Goal: Information Seeking & Learning: Find specific fact

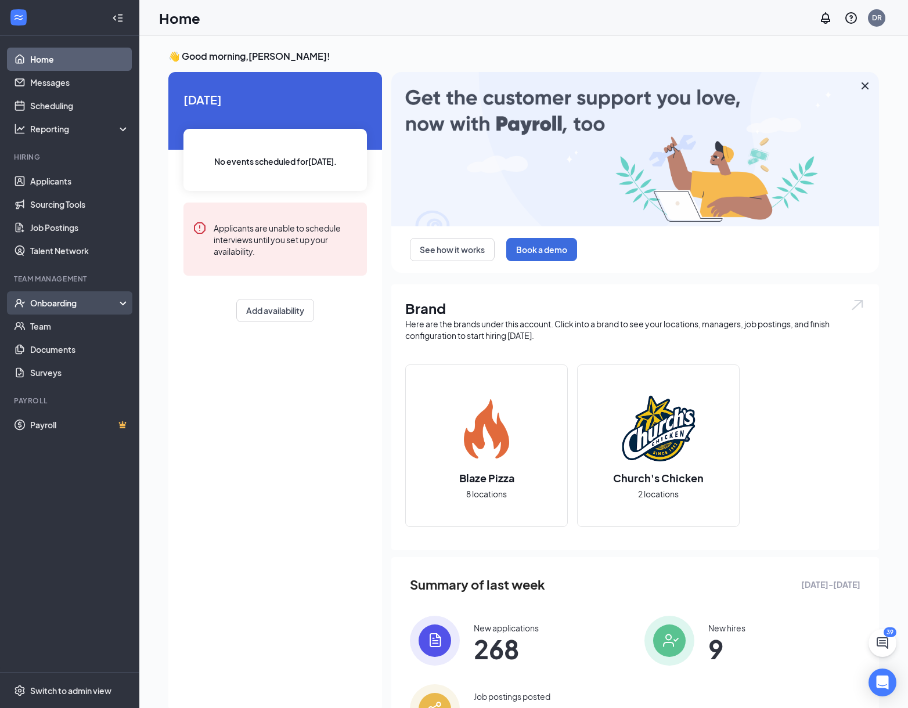
click at [73, 307] on div "Onboarding" at bounding box center [74, 303] width 89 height 12
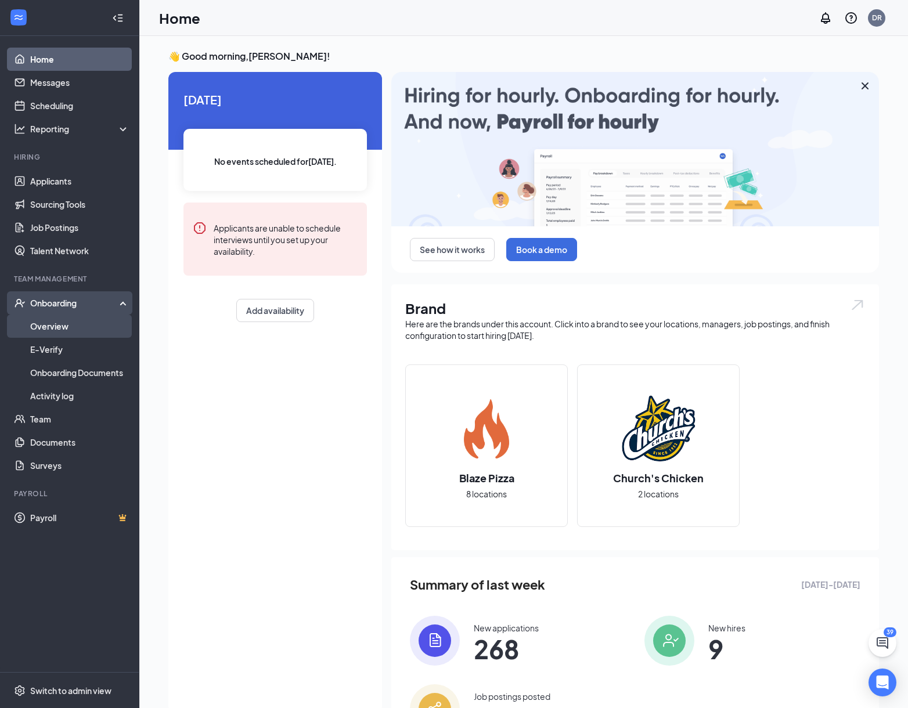
click at [83, 329] on link "Overview" at bounding box center [79, 326] width 99 height 23
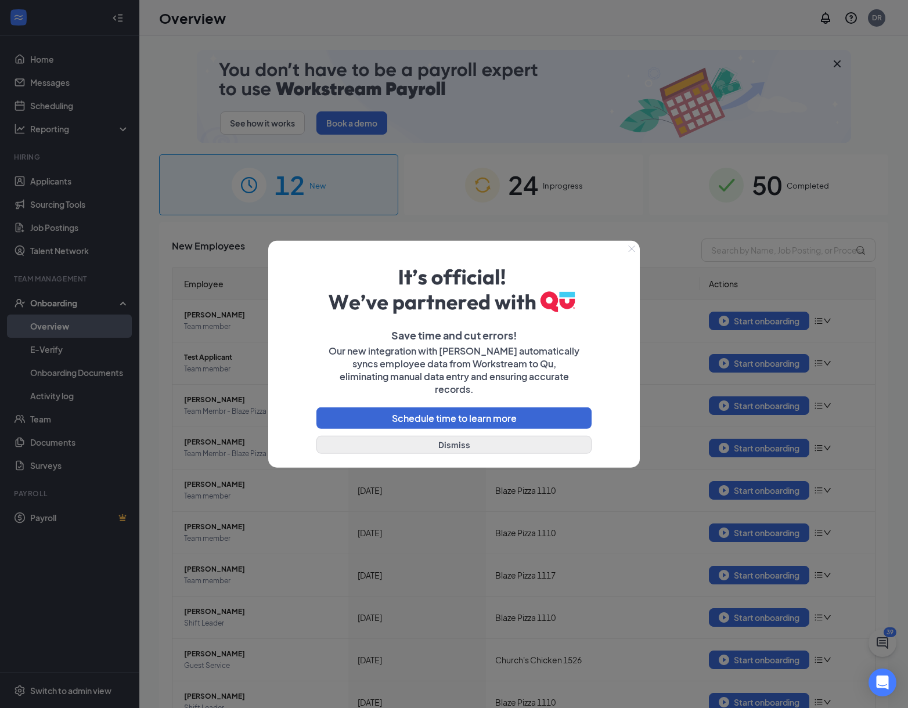
click at [405, 440] on button "Dismiss" at bounding box center [453, 444] width 275 height 18
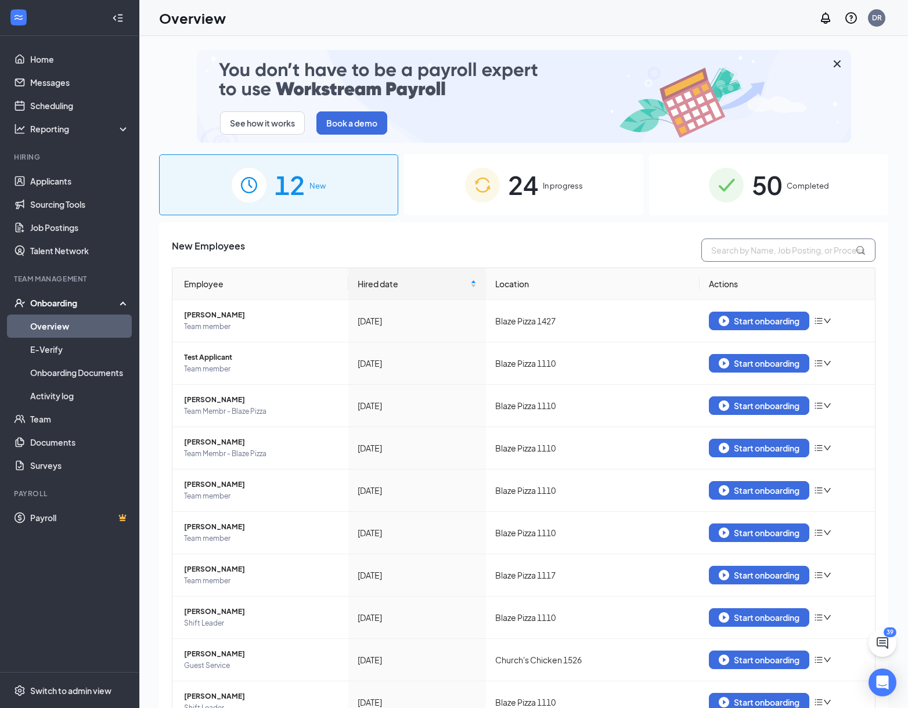
click at [742, 258] on input "text" at bounding box center [788, 250] width 174 height 23
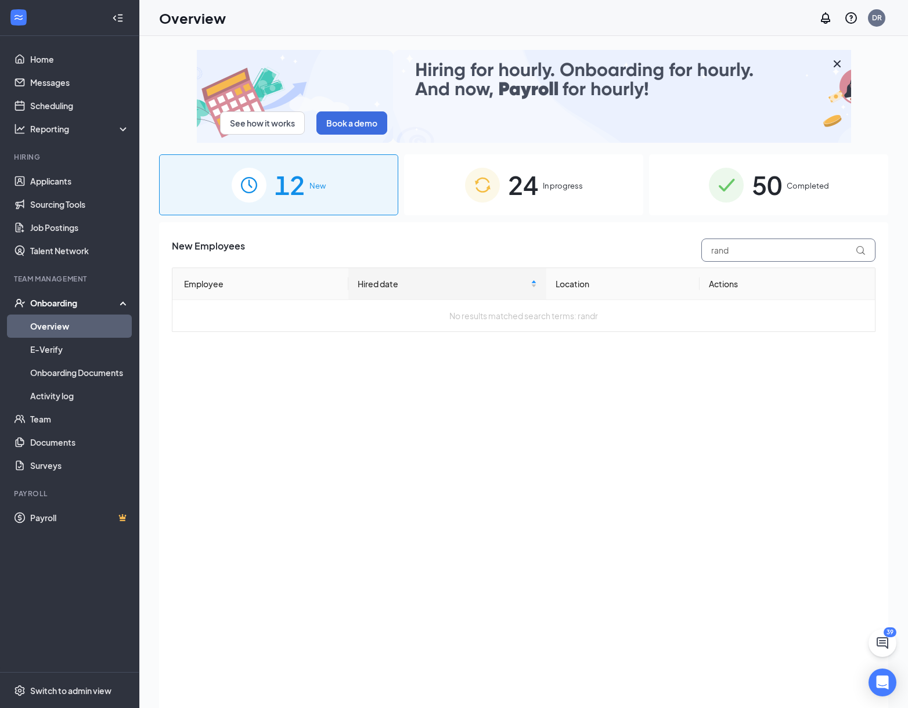
type input "rand"
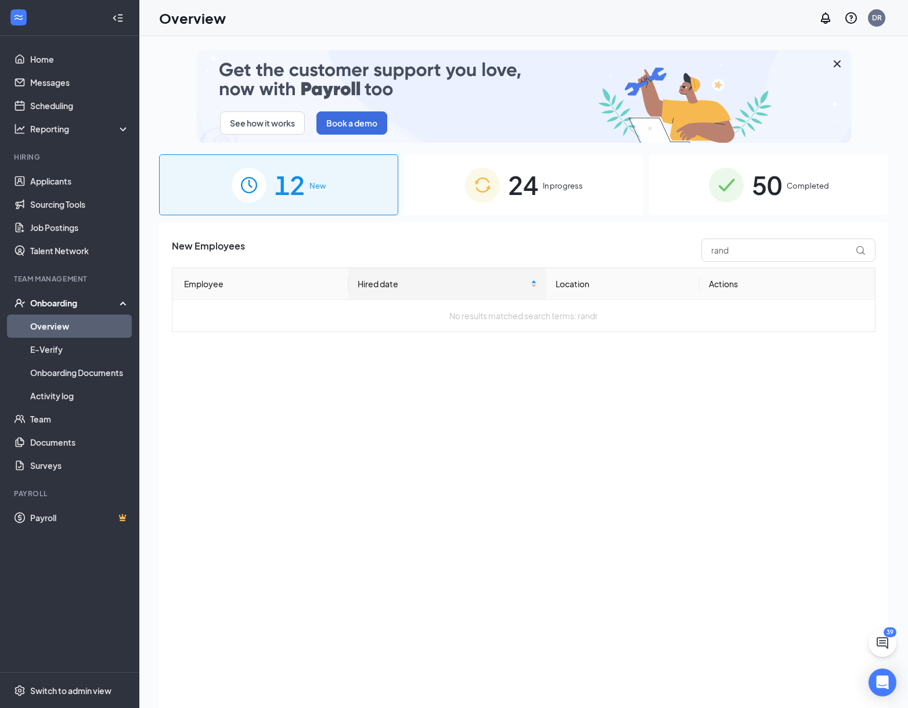
drag, startPoint x: 743, startPoint y: 257, endPoint x: 752, endPoint y: 189, distance: 69.1
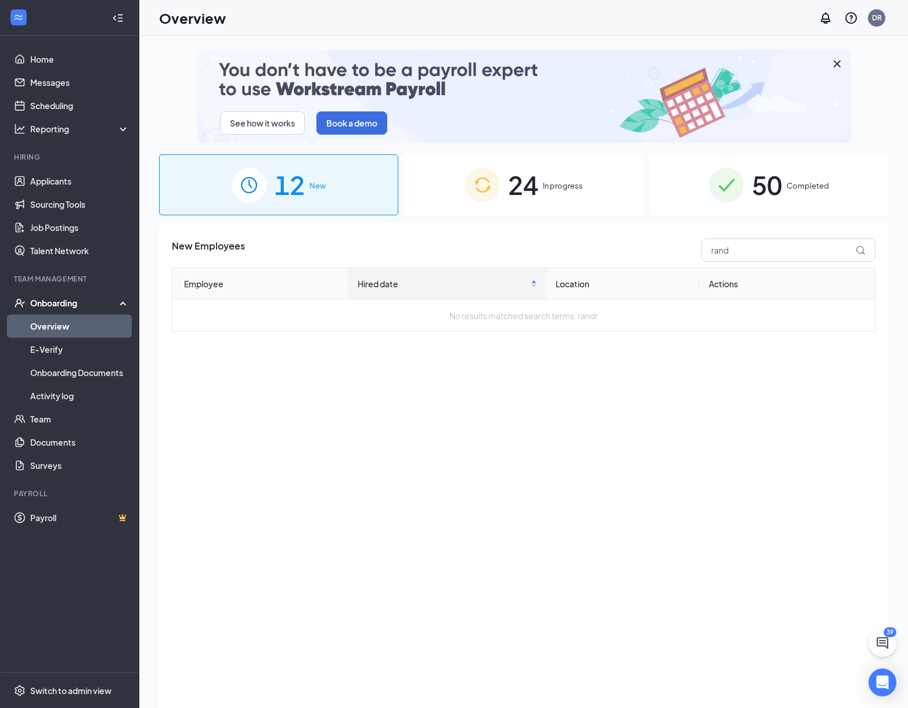
click at [752, 189] on span "50" at bounding box center [767, 185] width 30 height 40
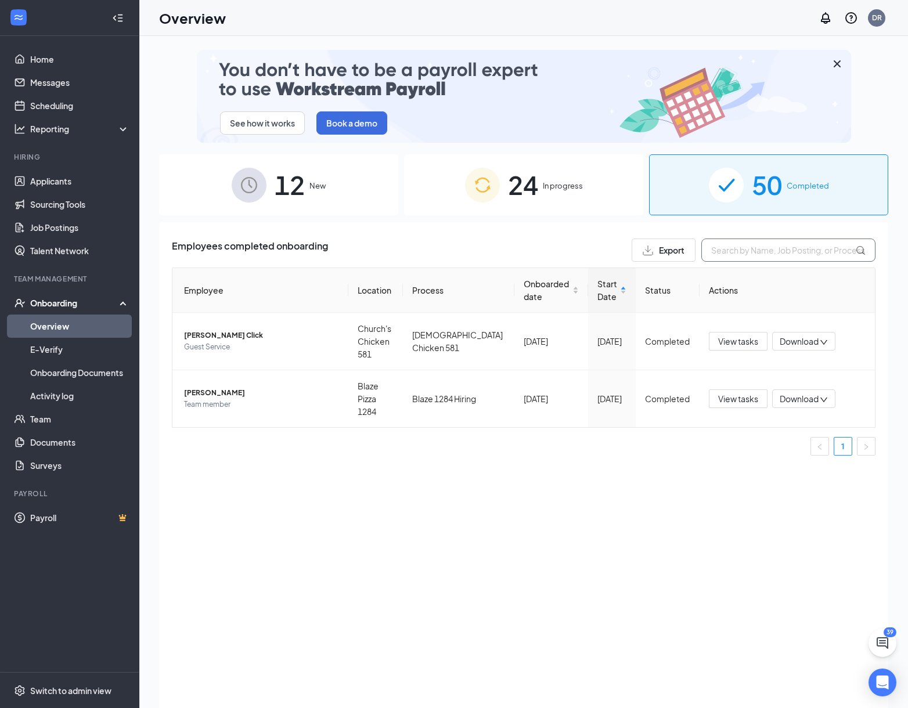
click at [748, 251] on input "text" at bounding box center [788, 250] width 174 height 23
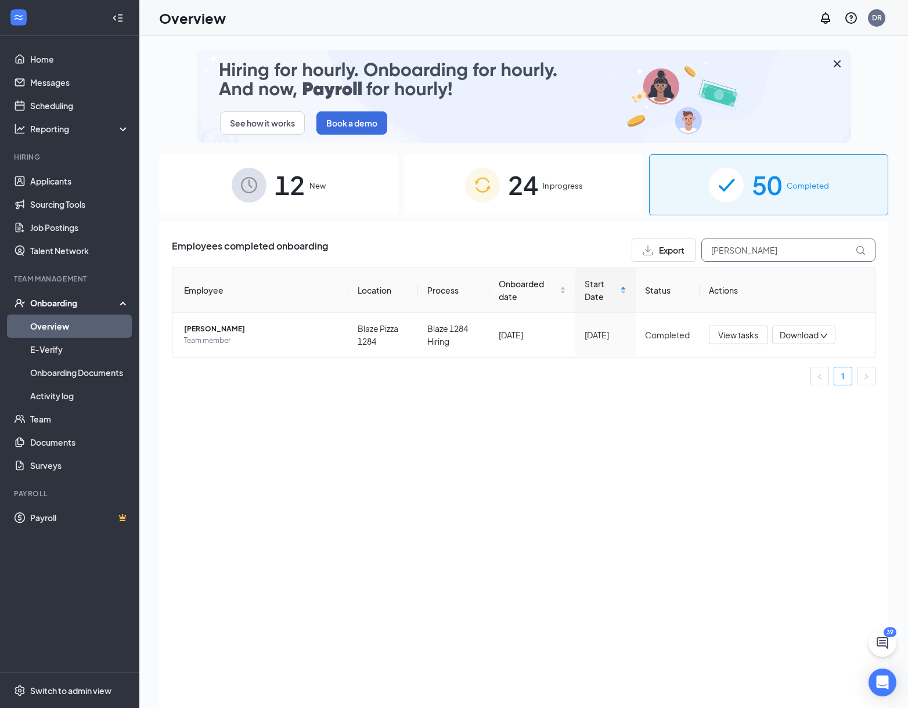
type input "[PERSON_NAME]"
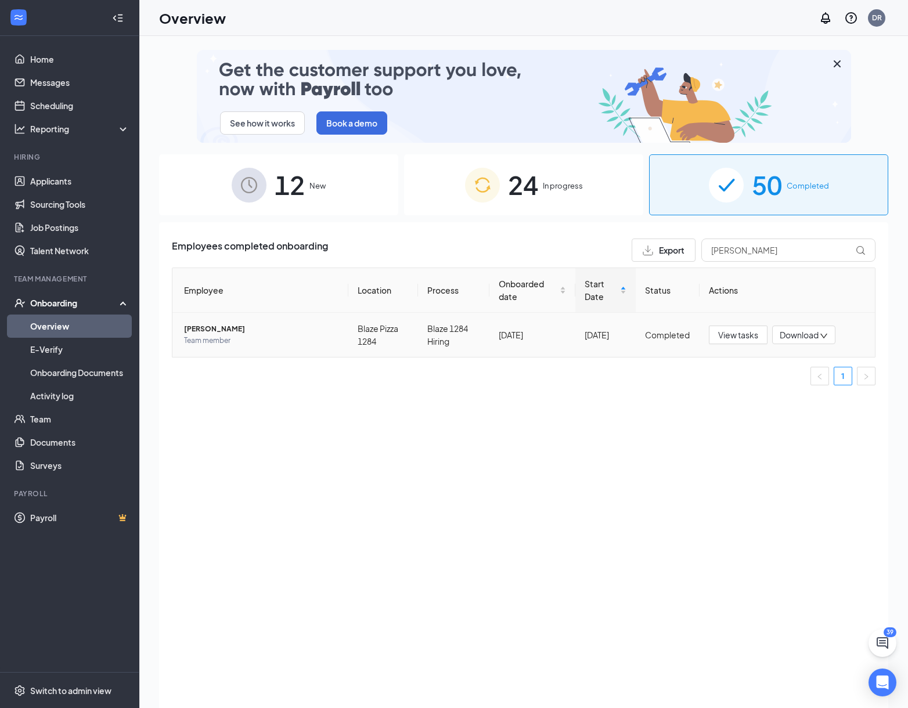
drag, startPoint x: 748, startPoint y: 251, endPoint x: 236, endPoint y: 331, distance: 518.4
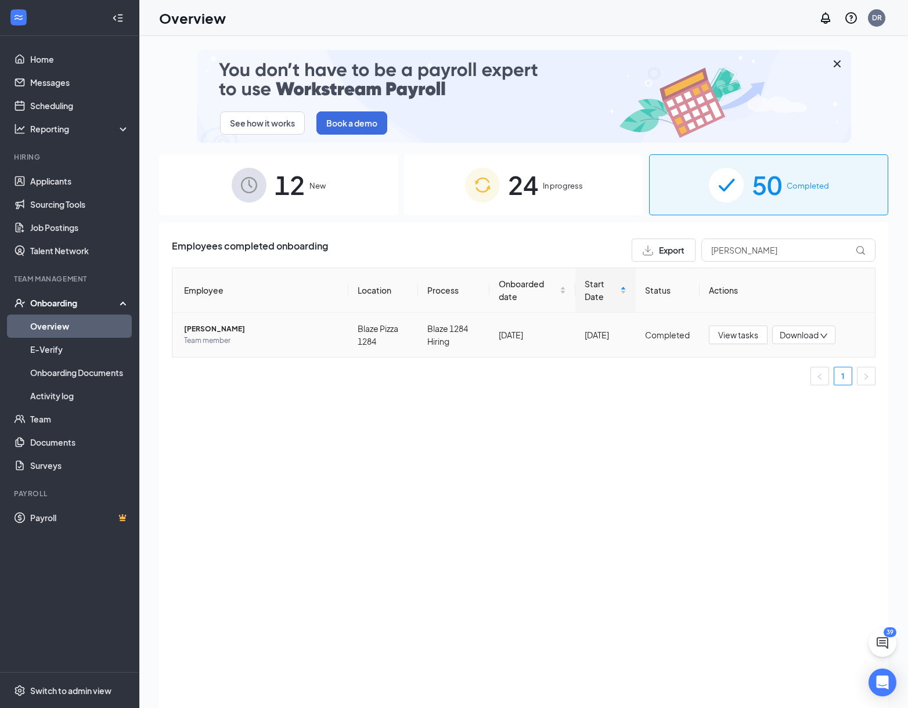
click at [236, 331] on span "[PERSON_NAME]" at bounding box center [261, 329] width 155 height 12
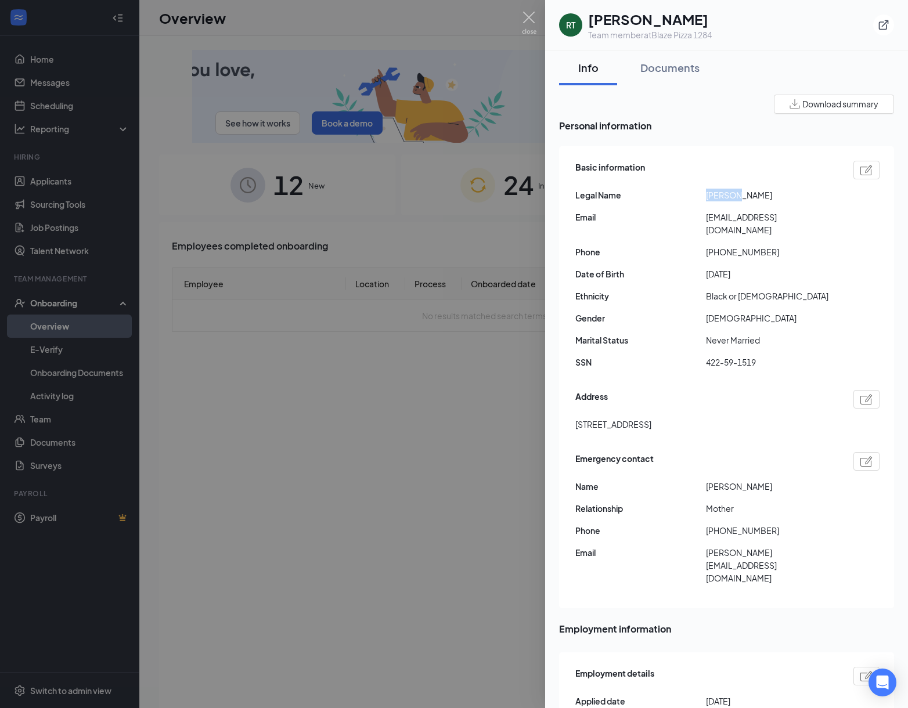
drag, startPoint x: 734, startPoint y: 197, endPoint x: 707, endPoint y: 197, distance: 27.3
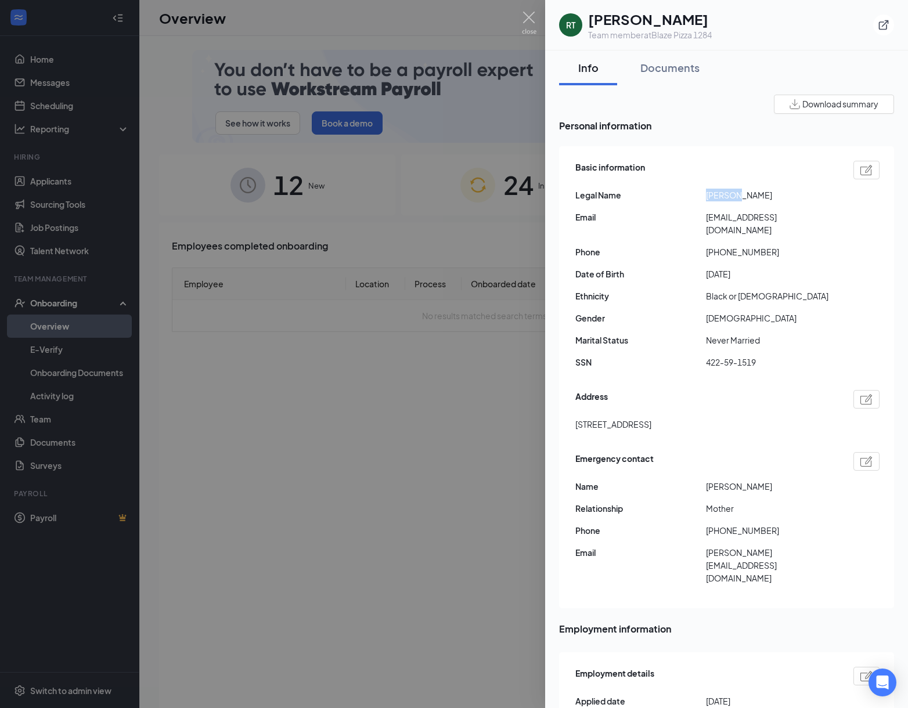
click at [707, 197] on span "[PERSON_NAME]" at bounding box center [771, 195] width 131 height 13
copy span "Randria"
drag, startPoint x: 743, startPoint y: 196, endPoint x: 766, endPoint y: 196, distance: 23.2
click at [765, 196] on span "[PERSON_NAME]" at bounding box center [771, 195] width 131 height 13
copy span "[PERSON_NAME]"
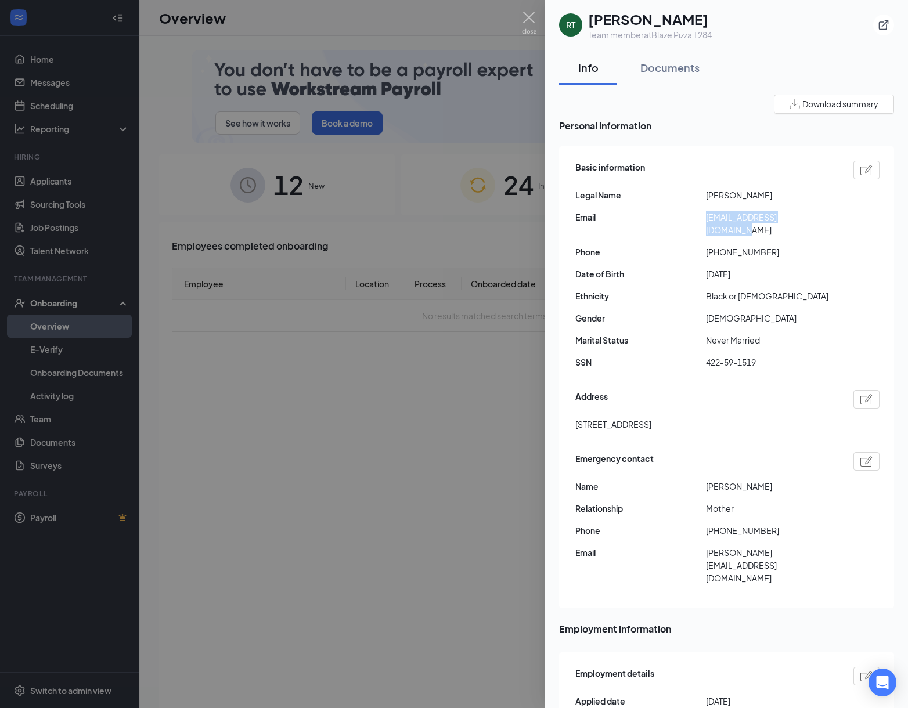
drag, startPoint x: 813, startPoint y: 216, endPoint x: 706, endPoint y: 218, distance: 106.9
click at [706, 218] on span "[EMAIL_ADDRESS][DOMAIN_NAME]" at bounding box center [771, 224] width 131 height 26
copy span "[EMAIL_ADDRESS][DOMAIN_NAME]"
drag, startPoint x: 651, startPoint y: 412, endPoint x: 577, endPoint y: 412, distance: 73.7
click at [577, 418] on span "[STREET_ADDRESS]" at bounding box center [613, 424] width 76 height 13
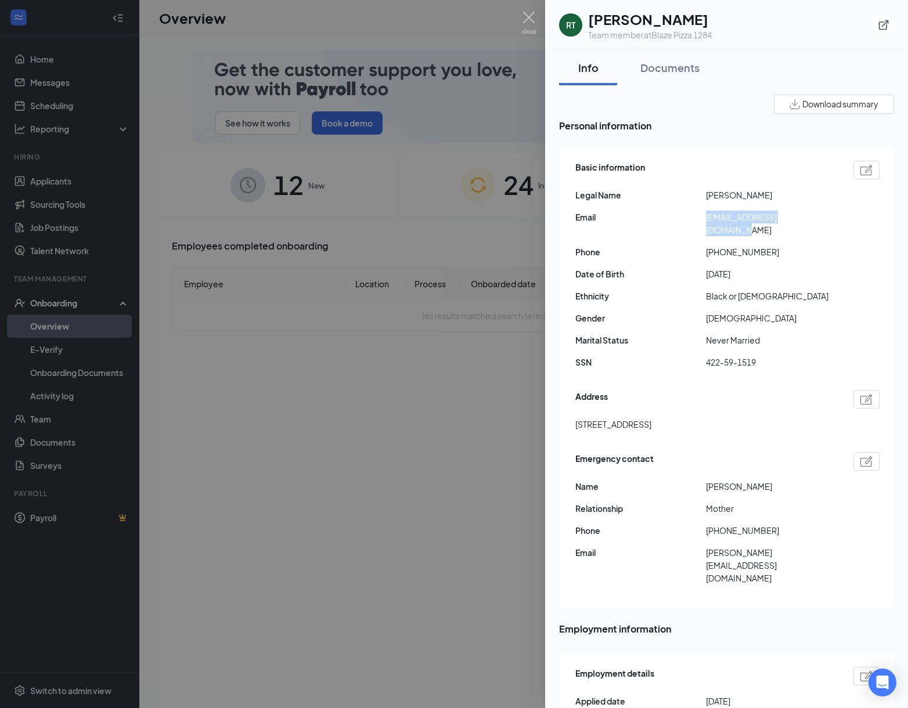
copy span "[STREET_ADDRESS]"
drag, startPoint x: 687, startPoint y: 413, endPoint x: 653, endPoint y: 409, distance: 34.4
click at [651, 418] on span "[STREET_ADDRESS]" at bounding box center [613, 424] width 76 height 13
copy span "Coosada"
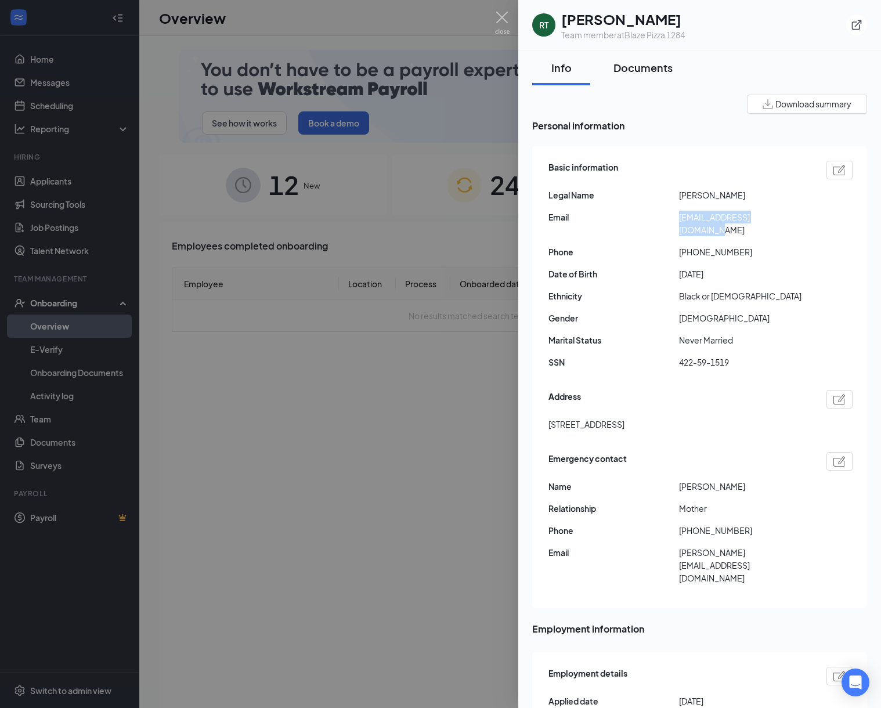
click at [632, 77] on button "Documents" at bounding box center [643, 68] width 82 height 35
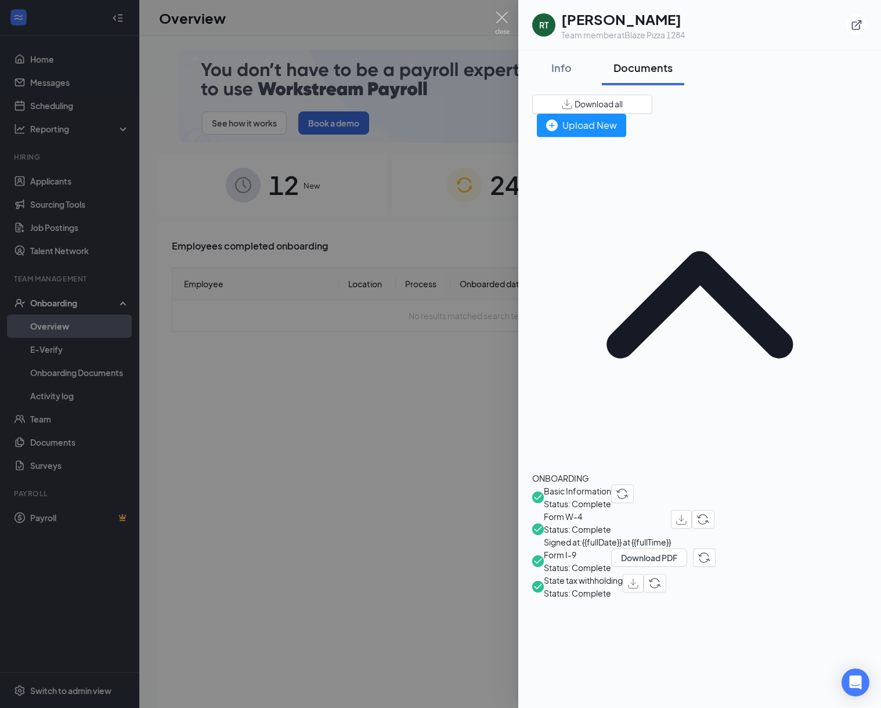
click at [592, 510] on span "Form W-4" at bounding box center [607, 516] width 127 height 13
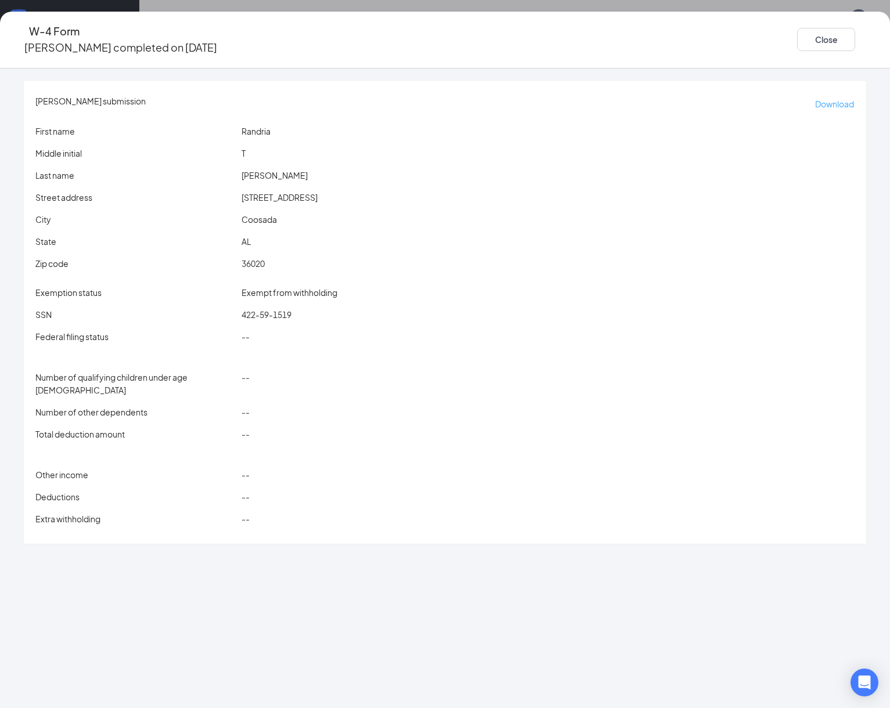
click at [815, 98] on p "Download" at bounding box center [834, 104] width 39 height 13
click at [797, 40] on button "Close" at bounding box center [826, 39] width 58 height 23
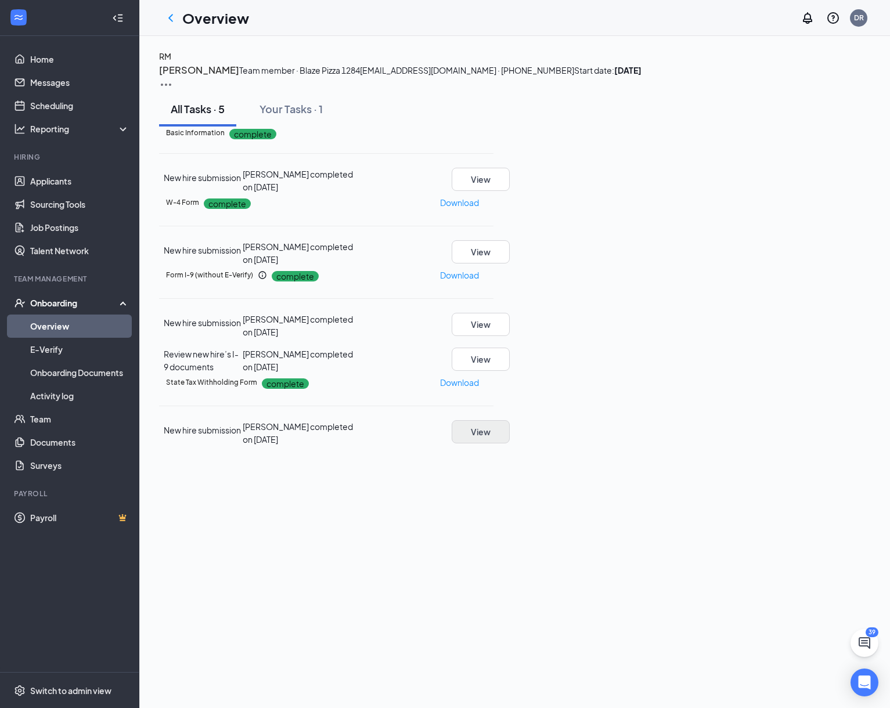
click at [510, 444] on button "View" at bounding box center [481, 431] width 58 height 23
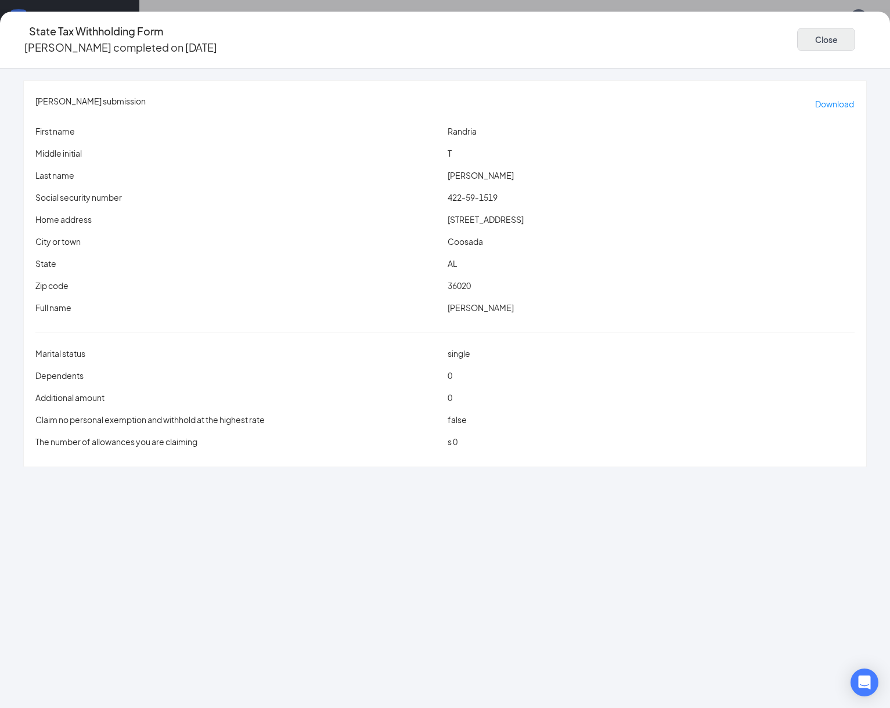
click at [797, 30] on button "Close" at bounding box center [826, 39] width 58 height 23
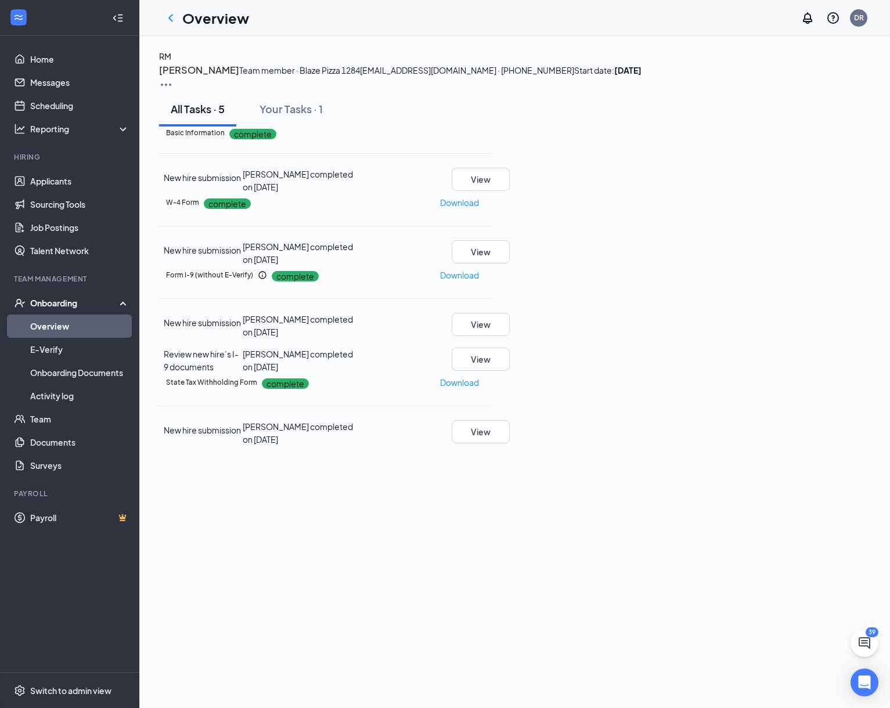
click at [96, 323] on link "Overview" at bounding box center [79, 326] width 99 height 23
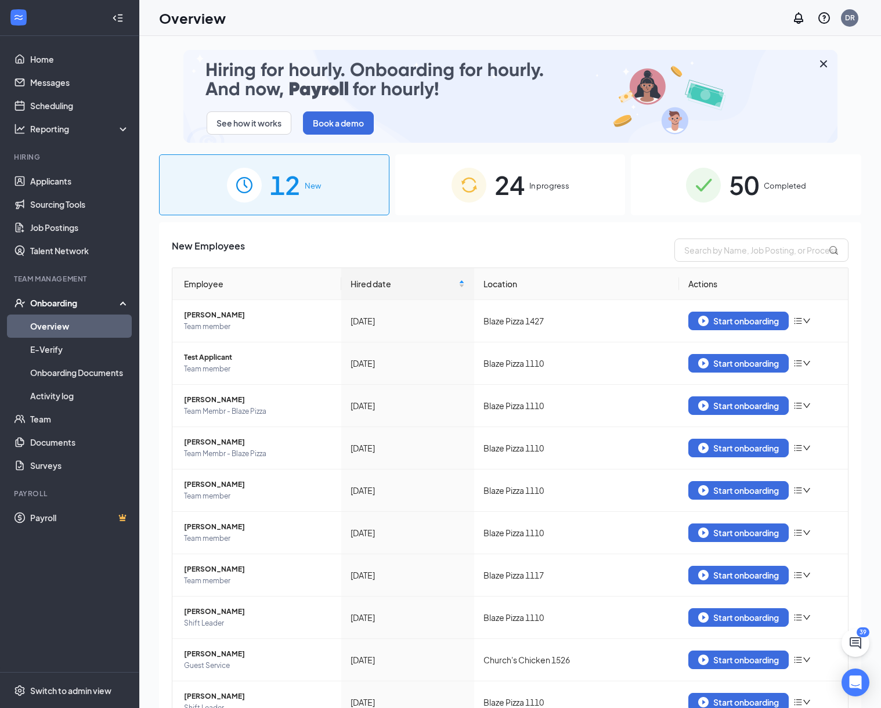
click at [701, 189] on img at bounding box center [703, 185] width 35 height 35
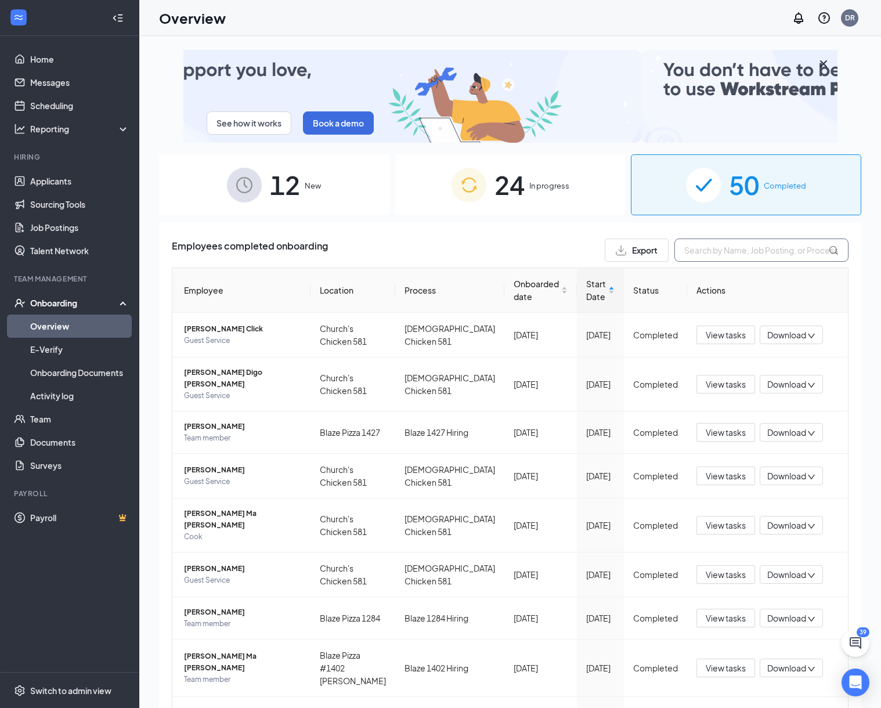
click at [710, 251] on input "text" at bounding box center [762, 250] width 174 height 23
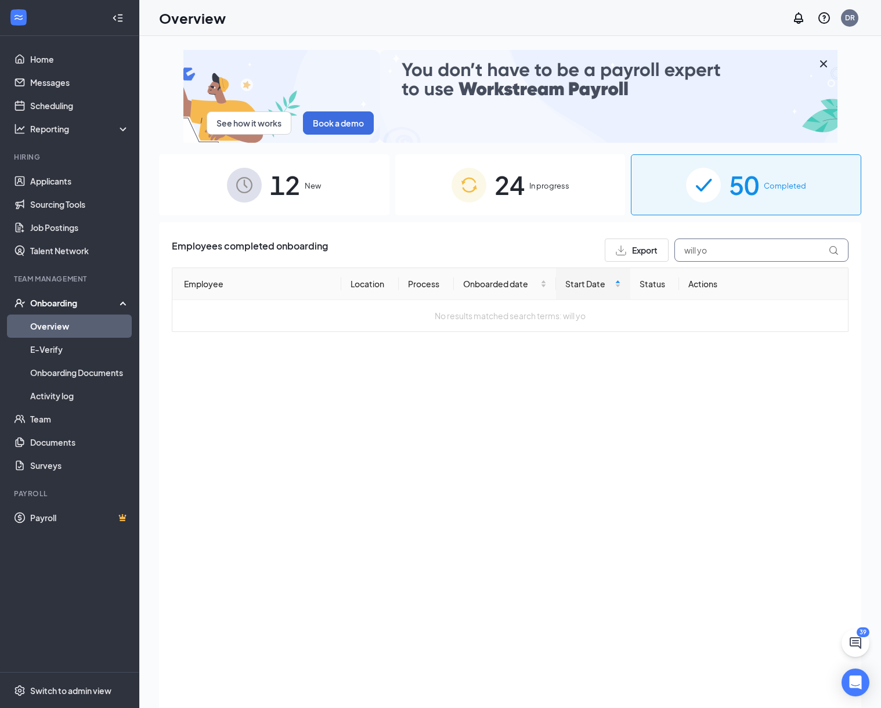
type input "will yo"
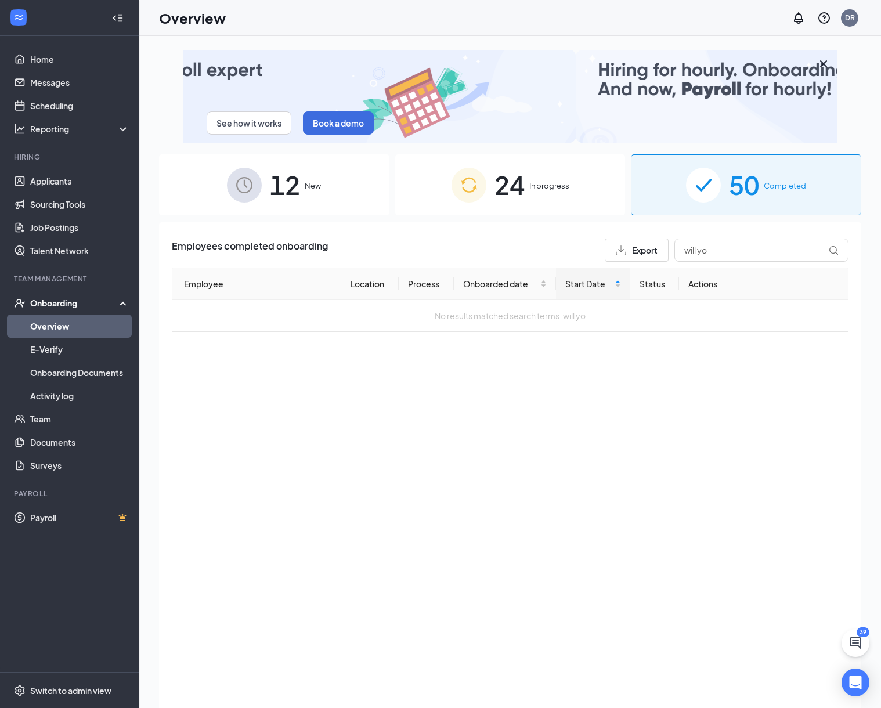
click at [559, 197] on div "24 In progress" at bounding box center [510, 184] width 231 height 61
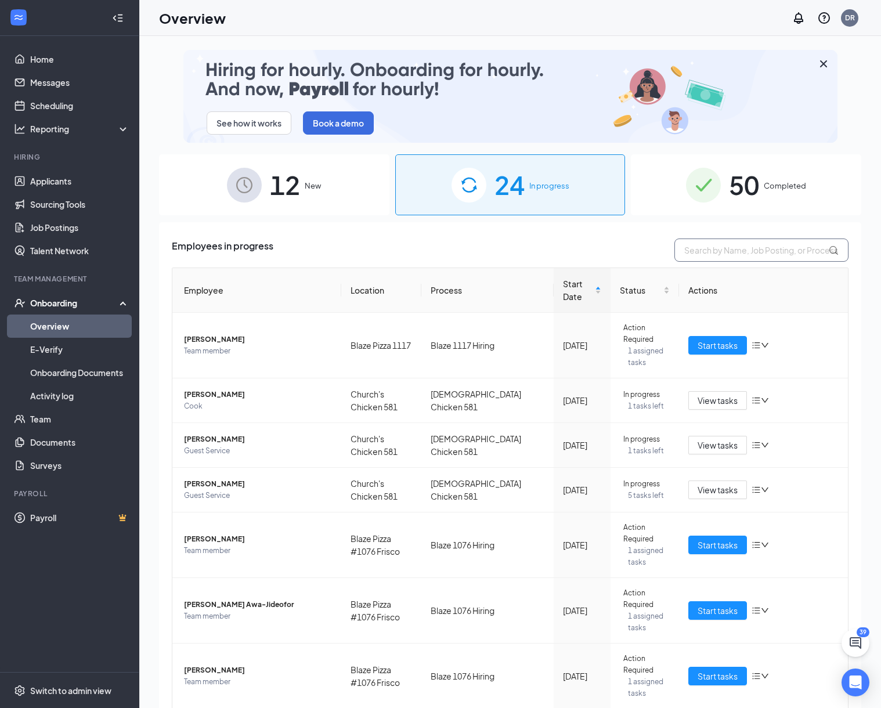
click at [717, 248] on input "text" at bounding box center [762, 250] width 174 height 23
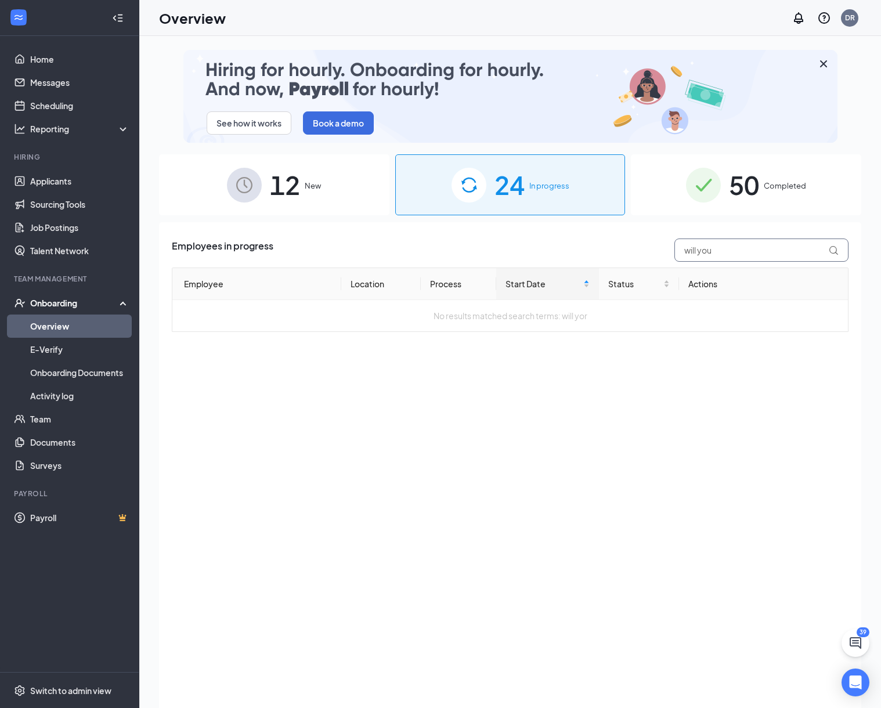
type input "will you"
drag, startPoint x: 717, startPoint y: 248, endPoint x: 301, endPoint y: 182, distance: 420.3
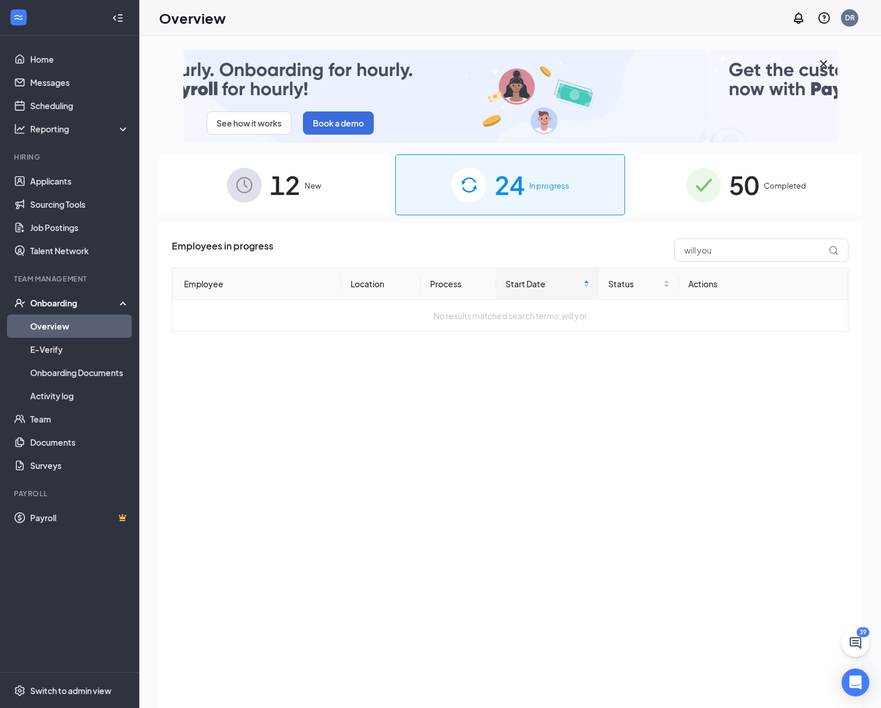
click at [301, 182] on div "12 New" at bounding box center [274, 184] width 231 height 61
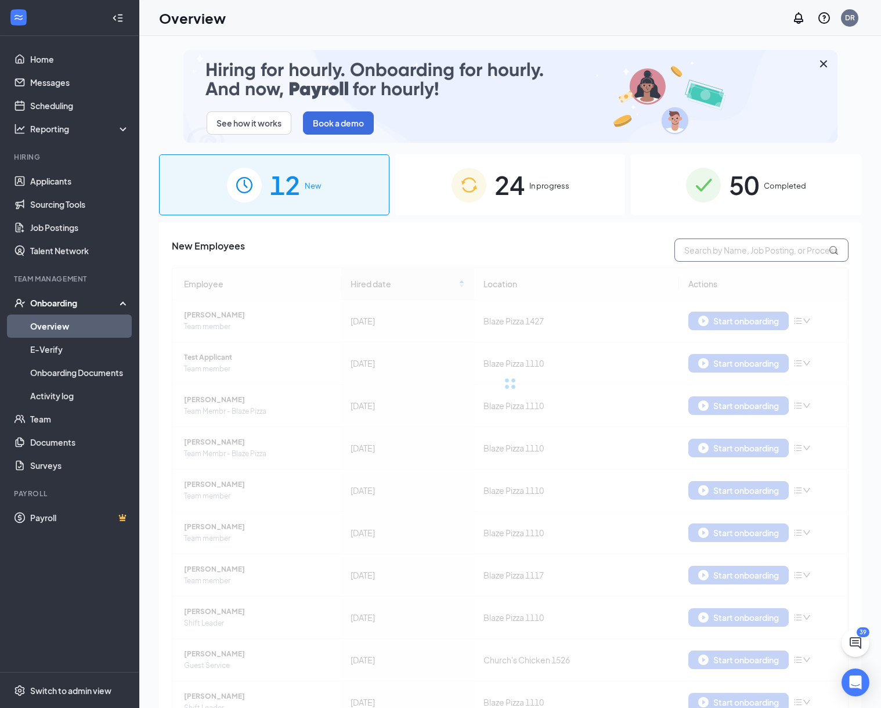
click at [721, 247] on input "text" at bounding box center [762, 250] width 174 height 23
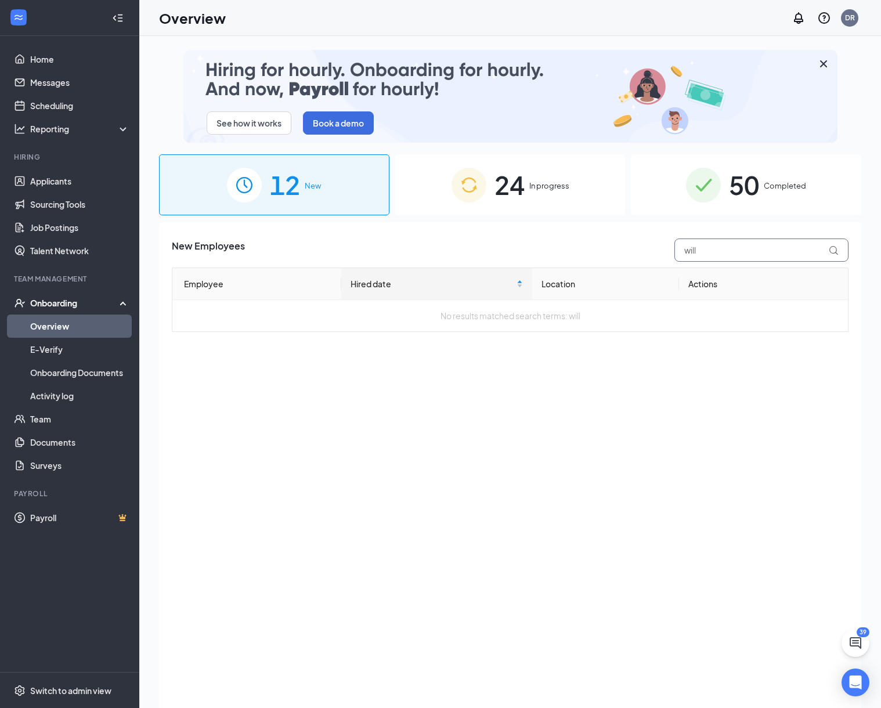
type input "will"
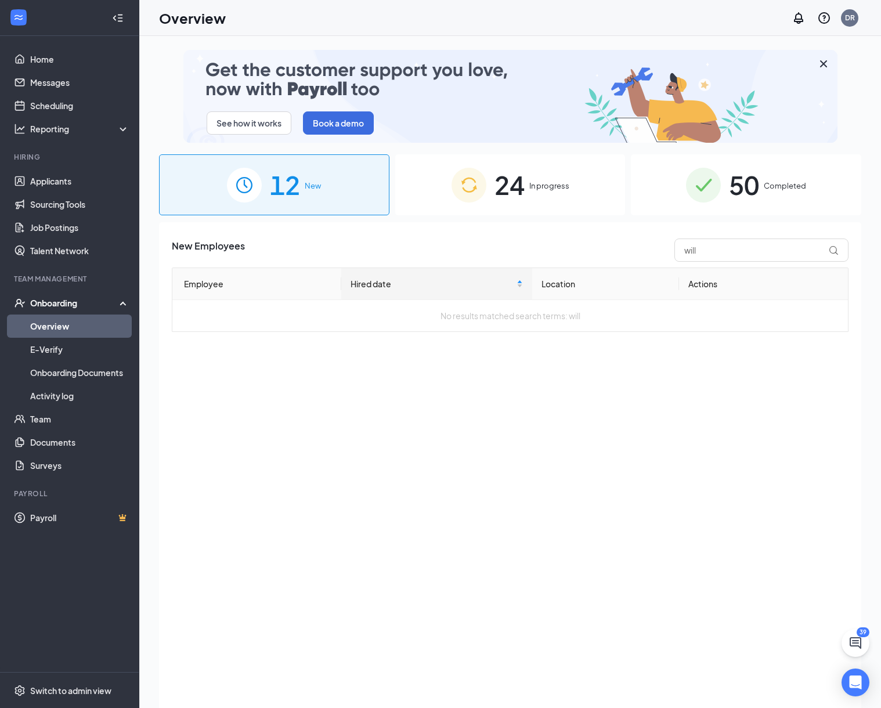
click at [503, 185] on span "24" at bounding box center [510, 185] width 30 height 40
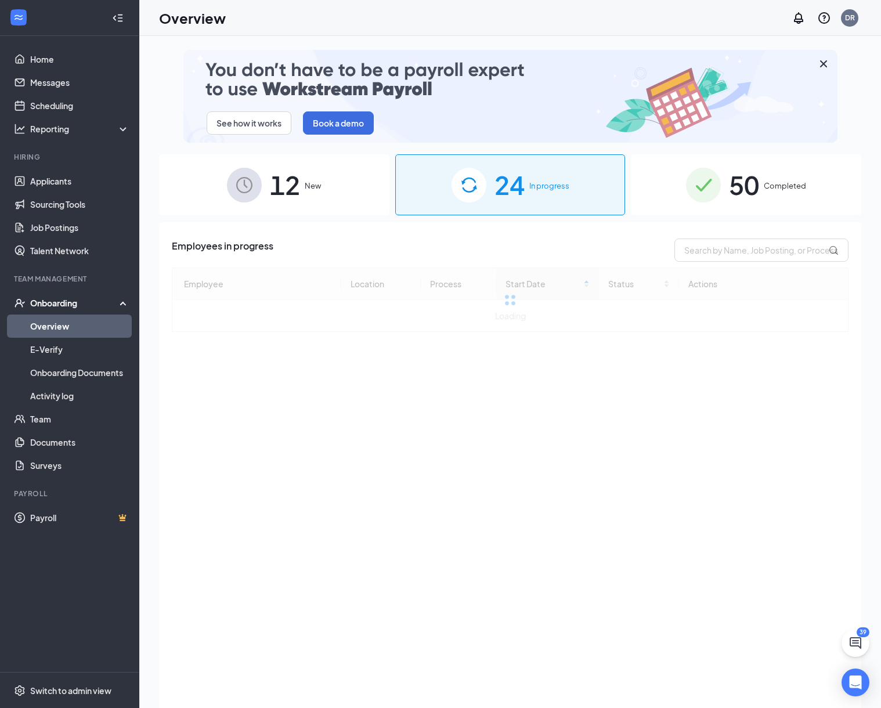
click at [722, 193] on div "50 Completed" at bounding box center [746, 184] width 231 height 61
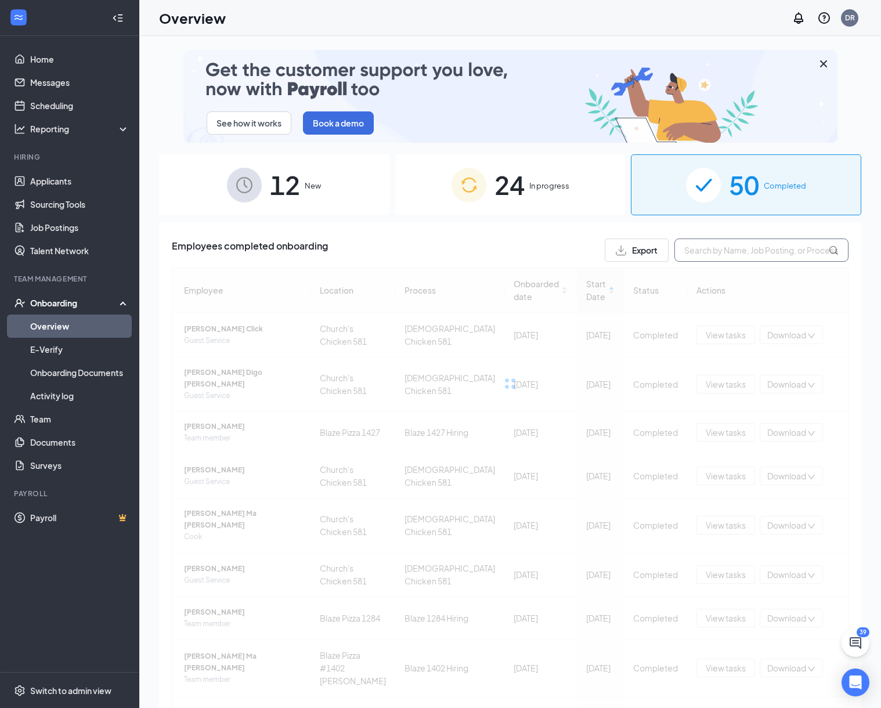
click at [731, 250] on input "text" at bounding box center [762, 250] width 174 height 23
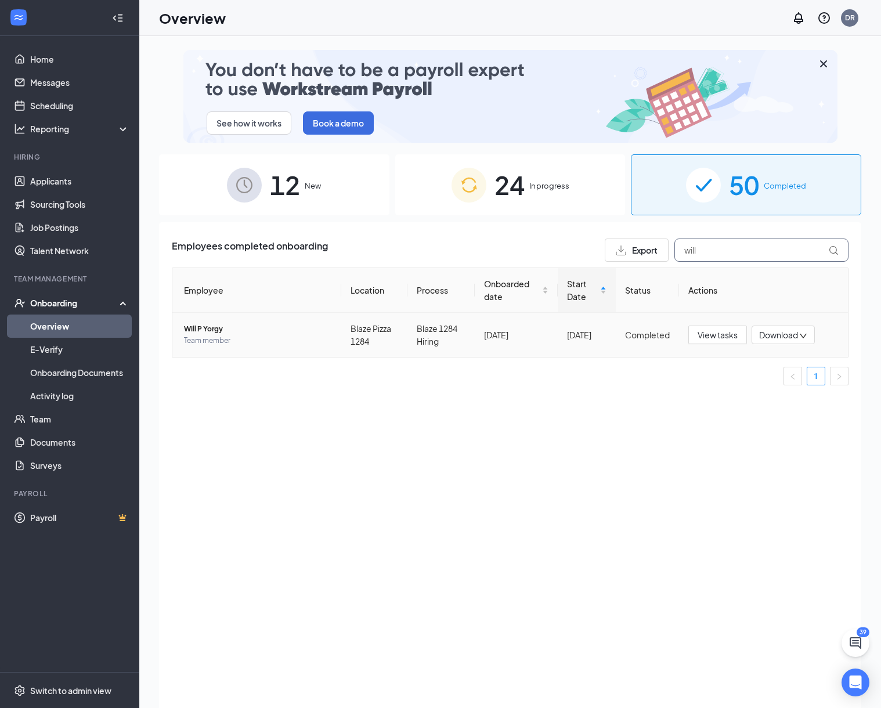
type input "will"
click at [230, 347] on td "Will P Yorgy Team member" at bounding box center [256, 335] width 169 height 44
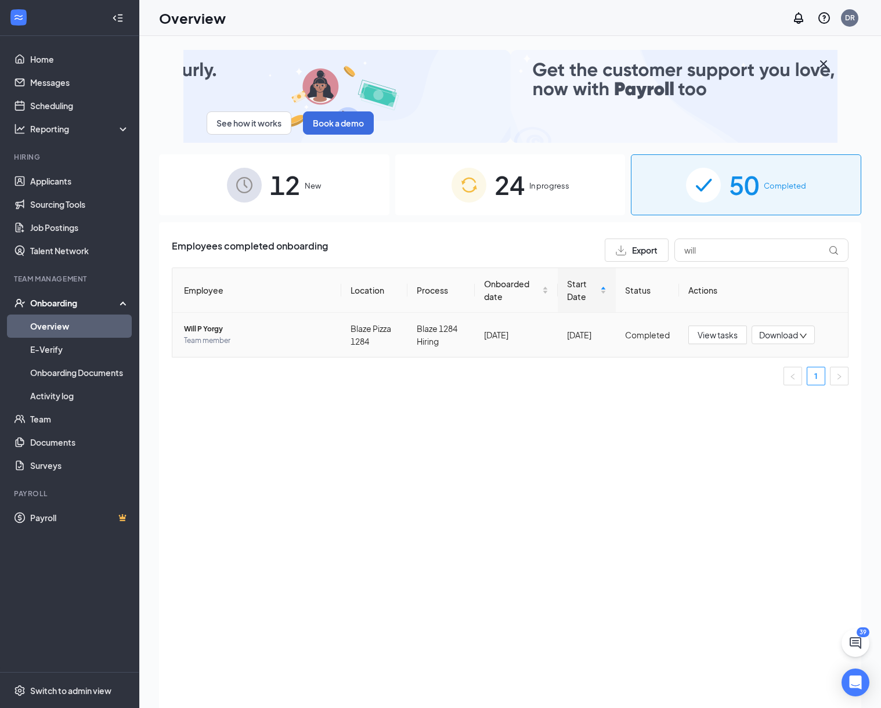
click at [227, 332] on span "Will P Yorgy" at bounding box center [258, 329] width 148 height 12
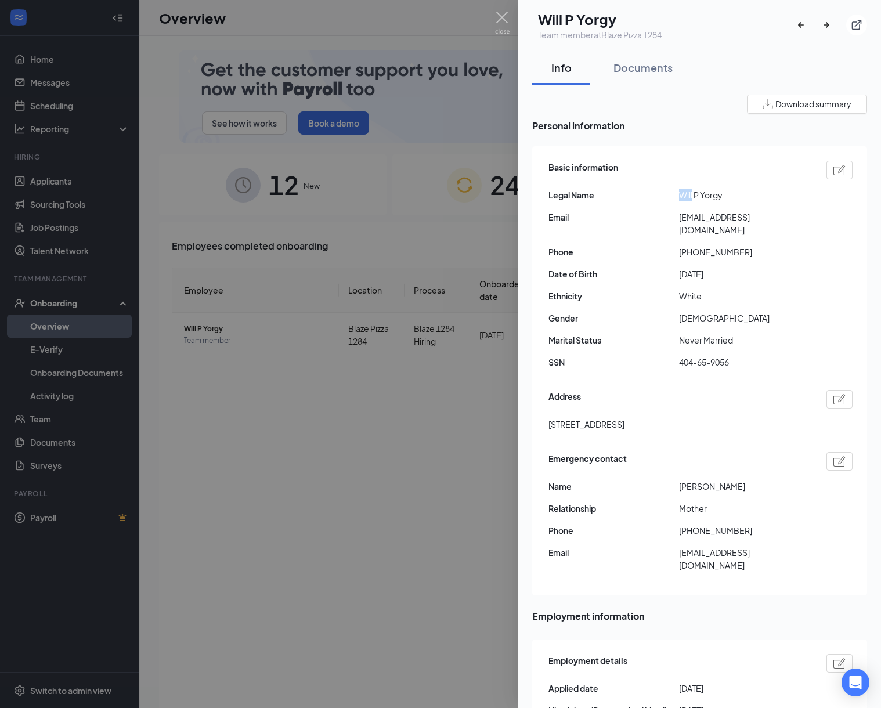
drag, startPoint x: 693, startPoint y: 196, endPoint x: 682, endPoint y: 195, distance: 11.0
click at [682, 195] on span "Will P Yorgy" at bounding box center [744, 195] width 131 height 13
copy span "Will"
drag, startPoint x: 728, startPoint y: 198, endPoint x: 703, endPoint y: 195, distance: 25.1
click at [703, 195] on span "Will P Yorgy" at bounding box center [744, 195] width 131 height 13
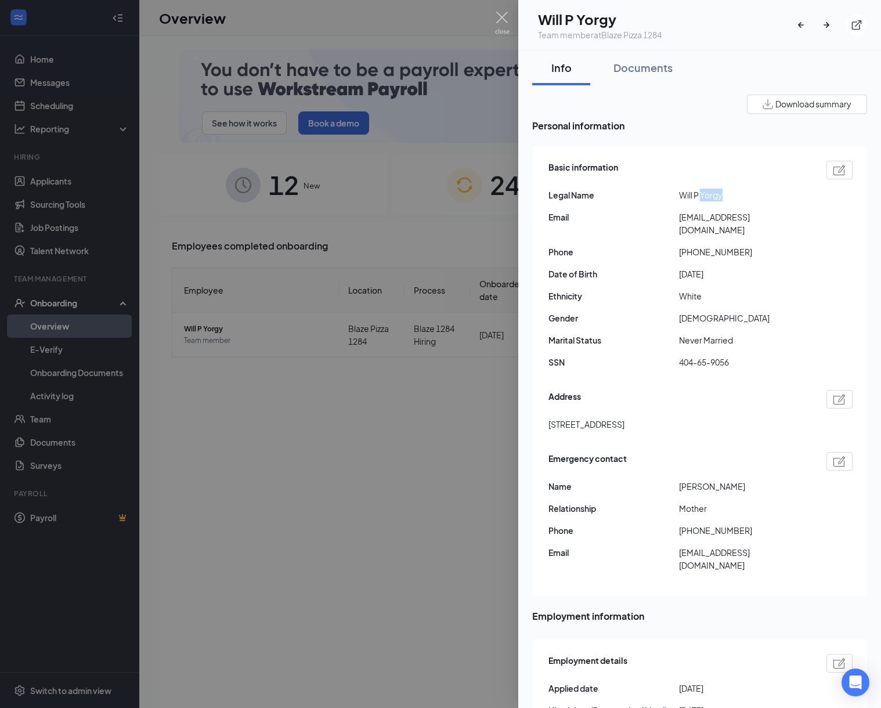
copy span "Yorgy"
drag, startPoint x: 762, startPoint y: 216, endPoint x: 682, endPoint y: 215, distance: 80.1
click at [682, 215] on span "[EMAIL_ADDRESS][DOMAIN_NAME]" at bounding box center [744, 224] width 131 height 26
copy span "[EMAIL_ADDRESS][DOMAIN_NAME]"
drag, startPoint x: 604, startPoint y: 412, endPoint x: 551, endPoint y: 412, distance: 53.4
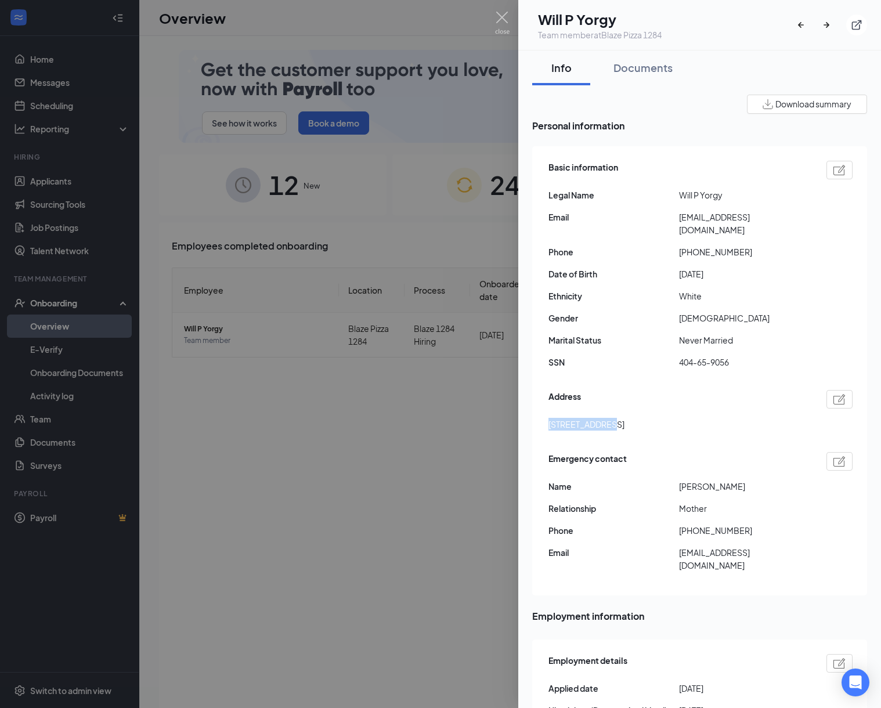
click at [551, 418] on span "[STREET_ADDRESS]" at bounding box center [587, 424] width 76 height 13
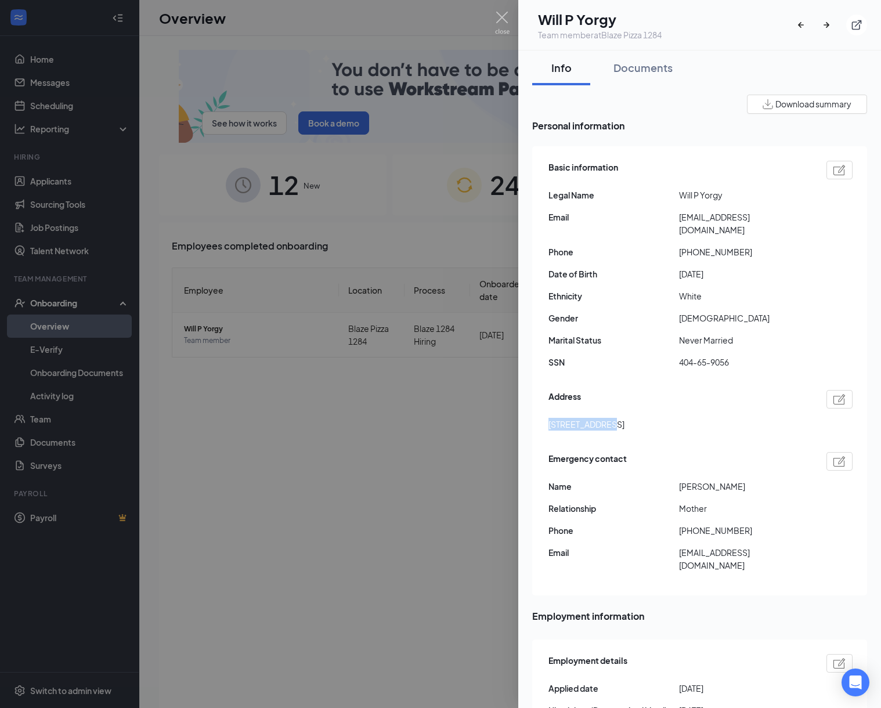
copy span "[STREET_ADDRESS]"
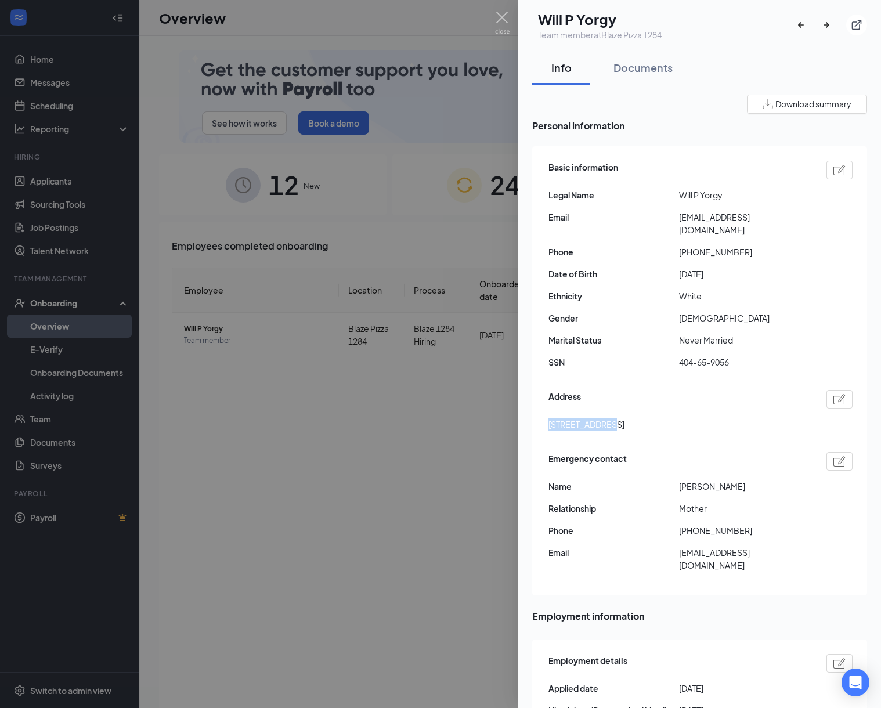
drag, startPoint x: 636, startPoint y: 413, endPoint x: 606, endPoint y: 412, distance: 30.8
click at [606, 418] on span "[STREET_ADDRESS]" at bounding box center [587, 424] width 76 height 13
copy span "Tuscaloosa"
click at [621, 70] on div "Documents" at bounding box center [643, 67] width 59 height 15
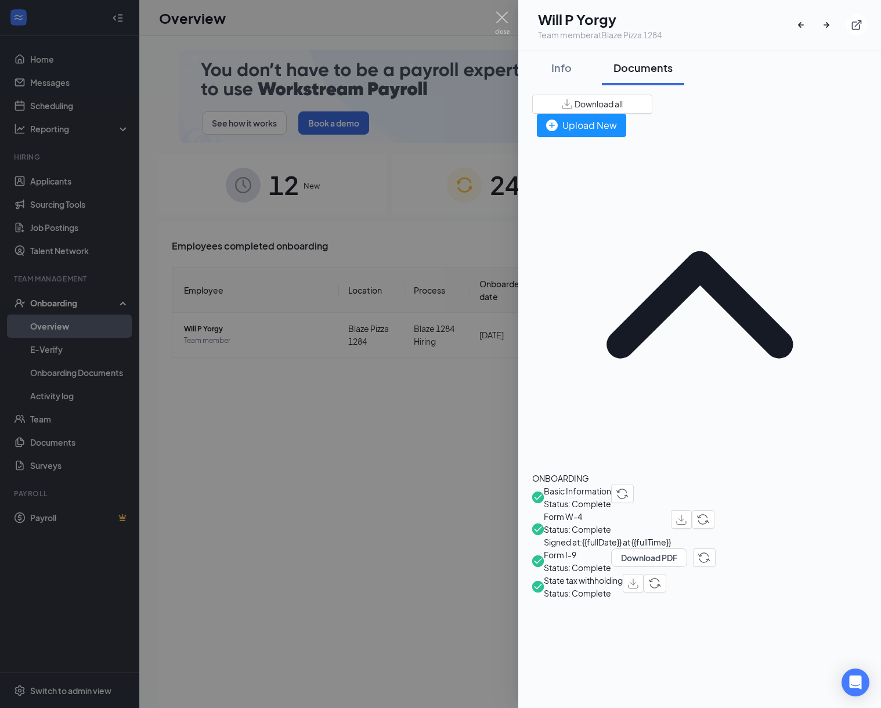
click at [600, 510] on span "Form W-4" at bounding box center [607, 516] width 127 height 13
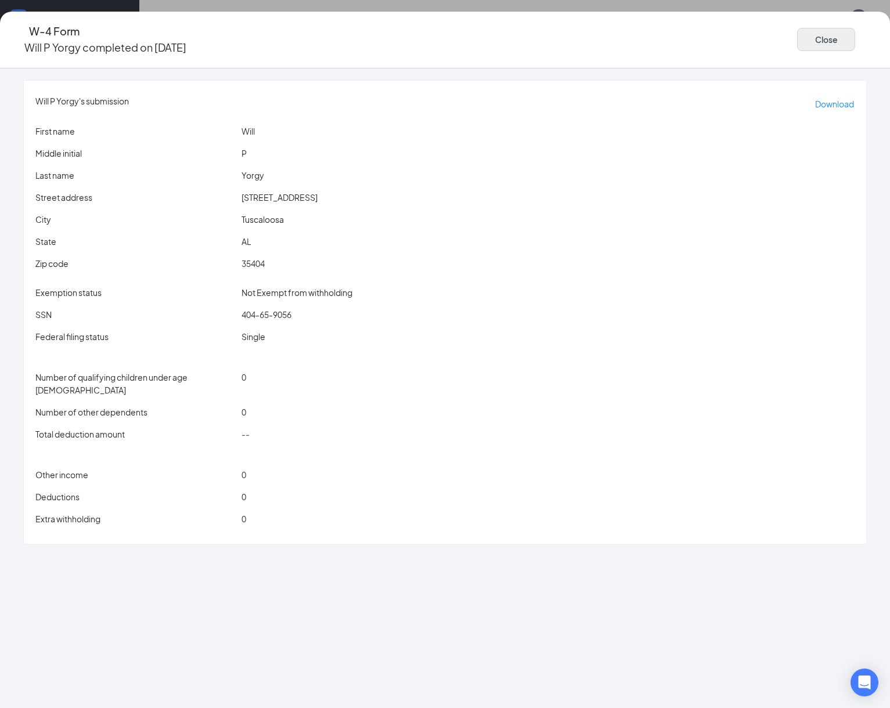
click at [797, 35] on button "Close" at bounding box center [826, 39] width 58 height 23
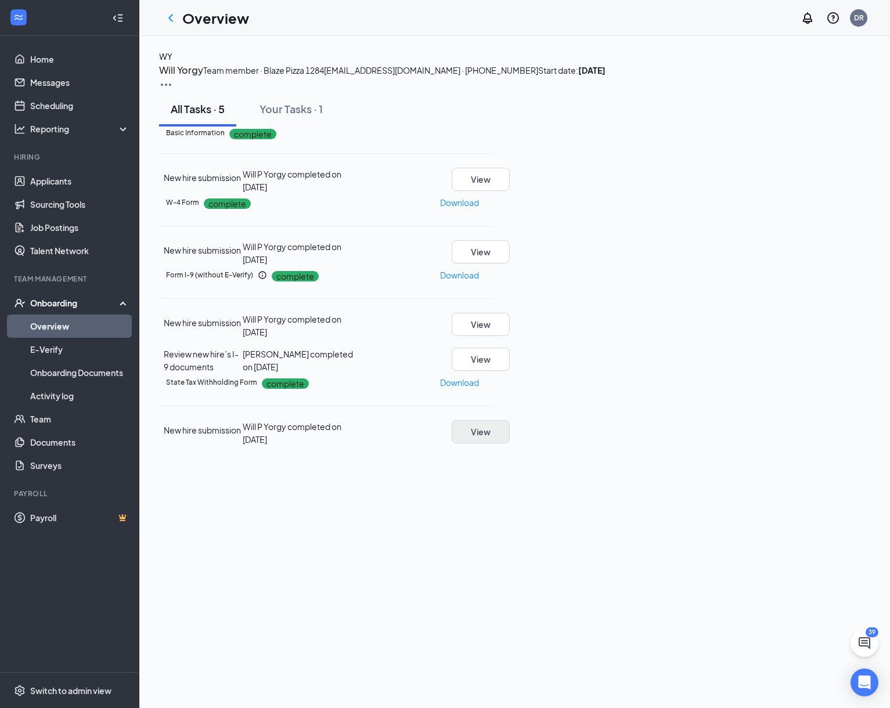
click at [510, 444] on button "View" at bounding box center [481, 431] width 58 height 23
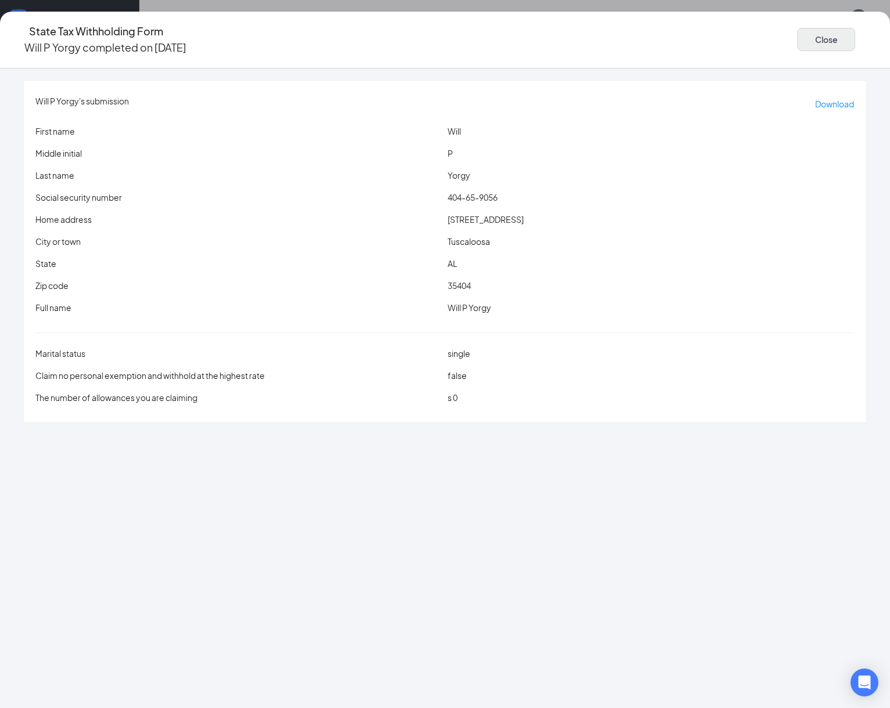
click at [797, 32] on button "Close" at bounding box center [826, 39] width 58 height 23
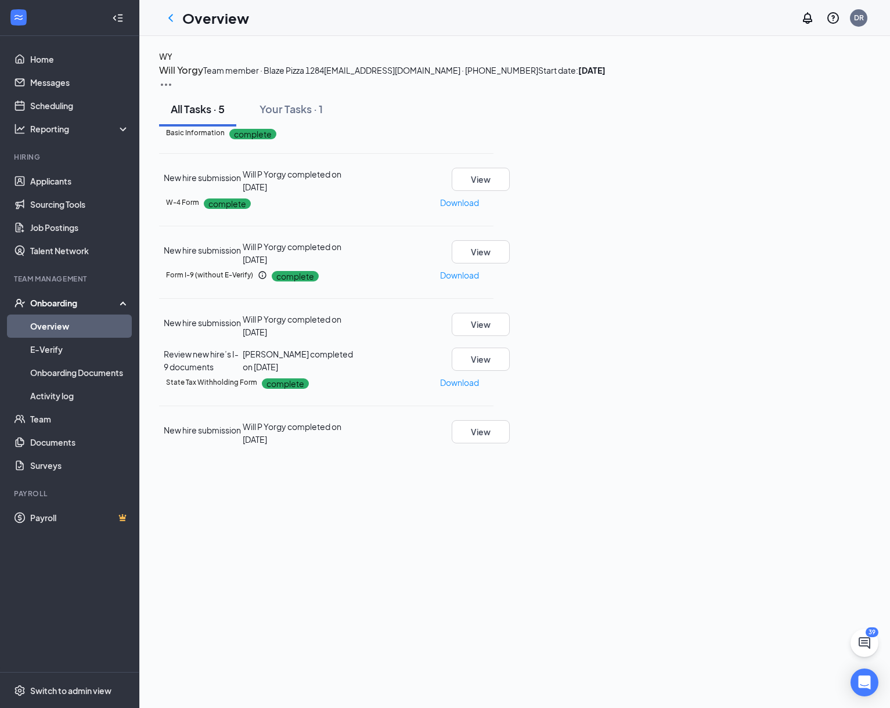
click at [72, 325] on link "Overview" at bounding box center [79, 326] width 99 height 23
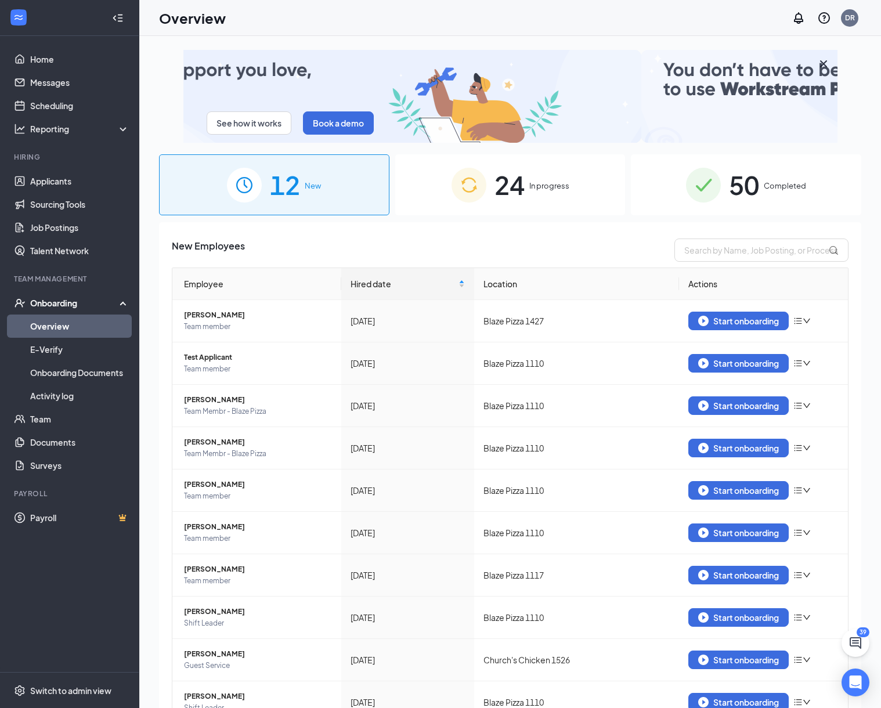
click at [742, 196] on span "50" at bounding box center [744, 185] width 30 height 40
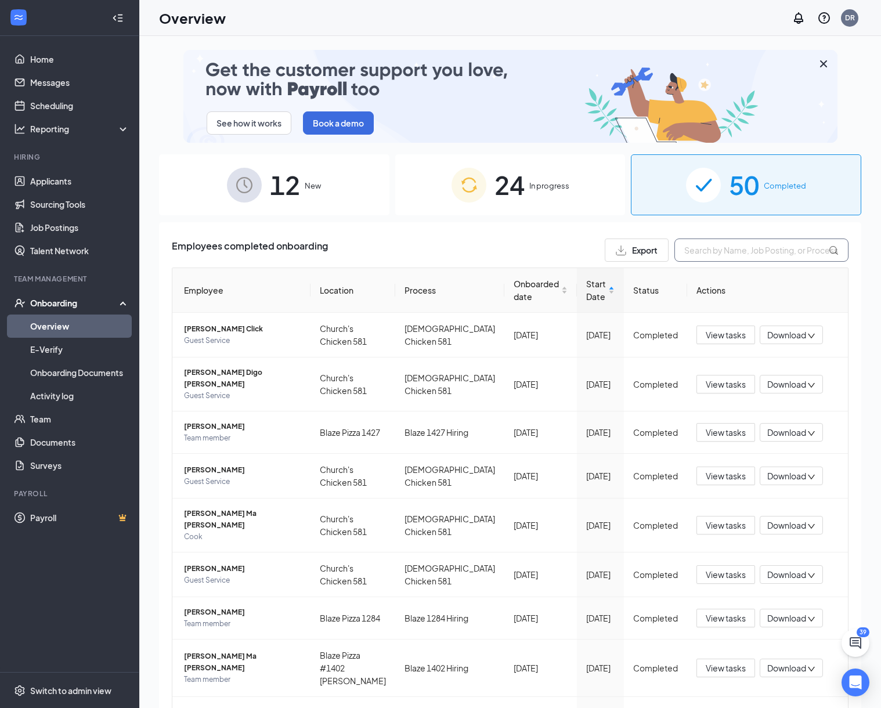
click at [728, 251] on input "text" at bounding box center [762, 250] width 174 height 23
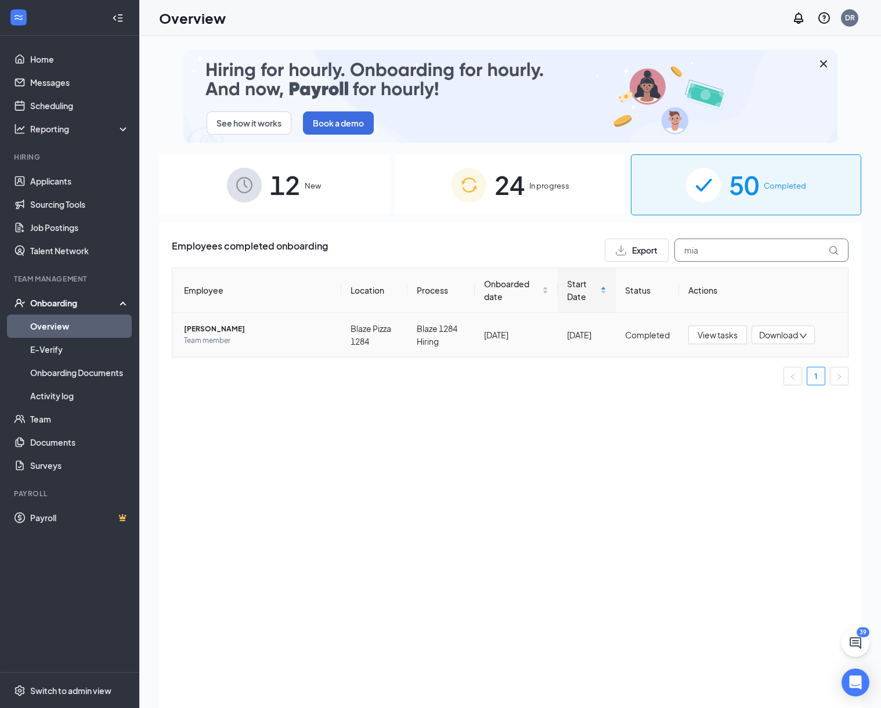
type input "mia"
click at [190, 353] on td "[PERSON_NAME] Team member" at bounding box center [256, 335] width 169 height 44
click at [218, 315] on td "[PERSON_NAME] Team member" at bounding box center [256, 335] width 169 height 44
click at [212, 329] on span "[PERSON_NAME]" at bounding box center [258, 329] width 148 height 12
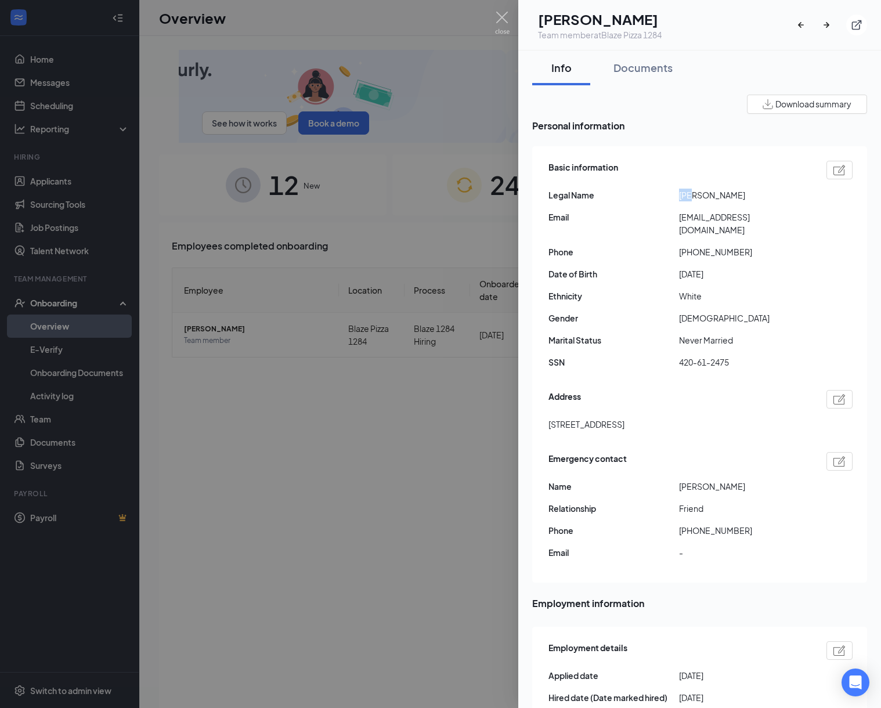
drag, startPoint x: 693, startPoint y: 197, endPoint x: 681, endPoint y: 196, distance: 12.2
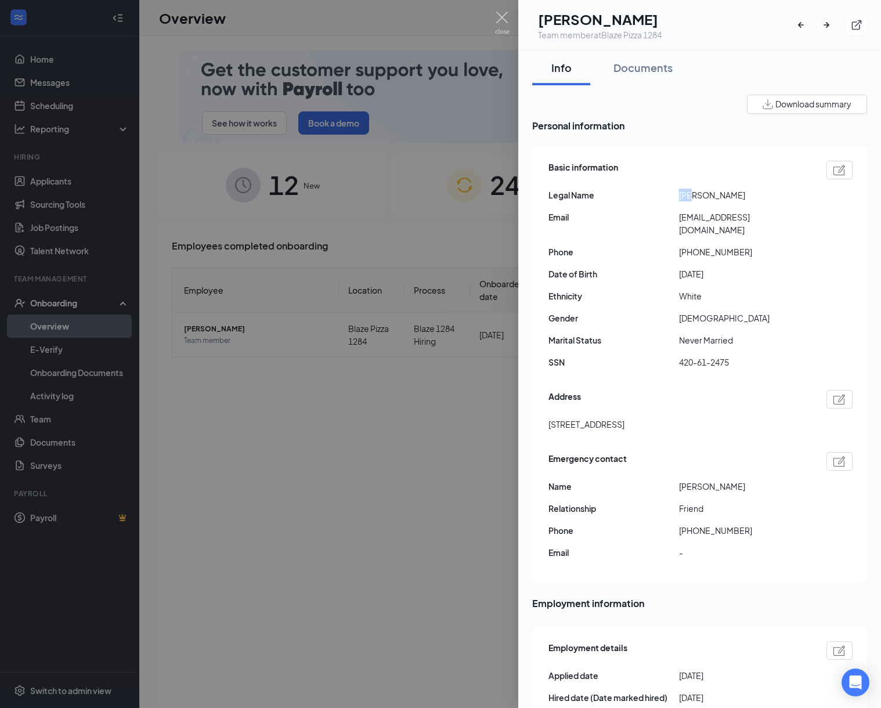
click at [681, 196] on span "[PERSON_NAME]" at bounding box center [744, 195] width 131 height 13
drag, startPoint x: 743, startPoint y: 197, endPoint x: 704, endPoint y: 196, distance: 38.9
click at [704, 196] on span "[PERSON_NAME]" at bounding box center [744, 195] width 131 height 13
drag, startPoint x: 767, startPoint y: 219, endPoint x: 682, endPoint y: 218, distance: 85.4
click at [682, 218] on span "[EMAIL_ADDRESS][DOMAIN_NAME]" at bounding box center [744, 224] width 131 height 26
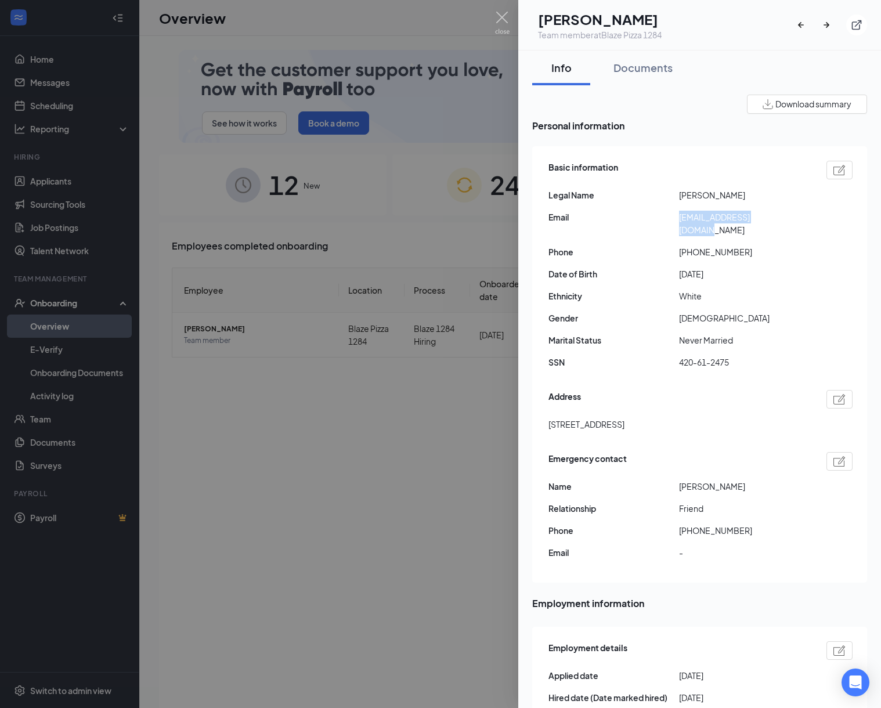
drag, startPoint x: 617, startPoint y: 412, endPoint x: 550, endPoint y: 409, distance: 66.3
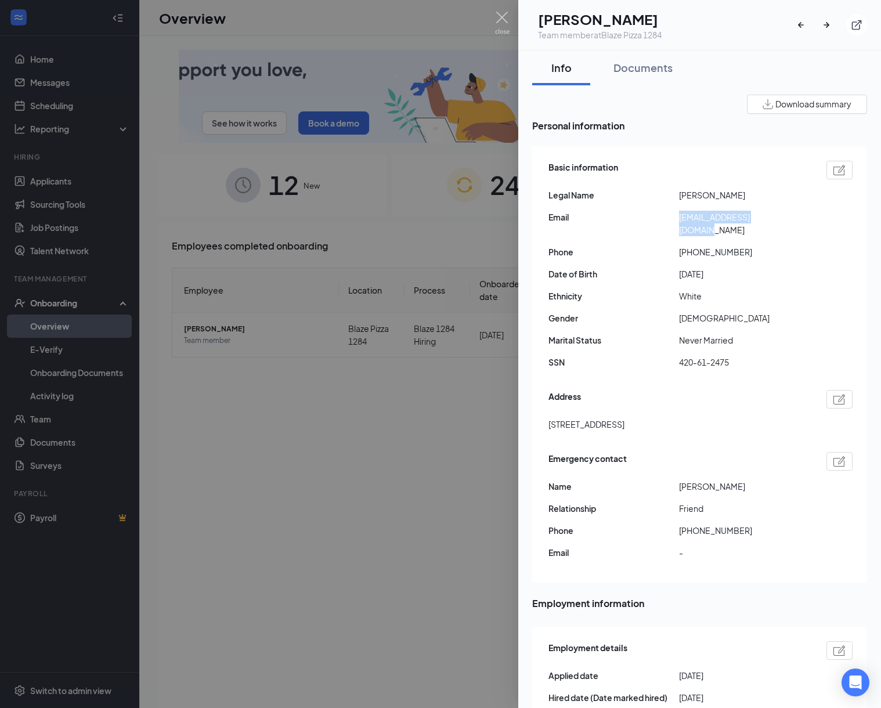
click at [550, 418] on span "[STREET_ADDRESS]" at bounding box center [587, 424] width 76 height 13
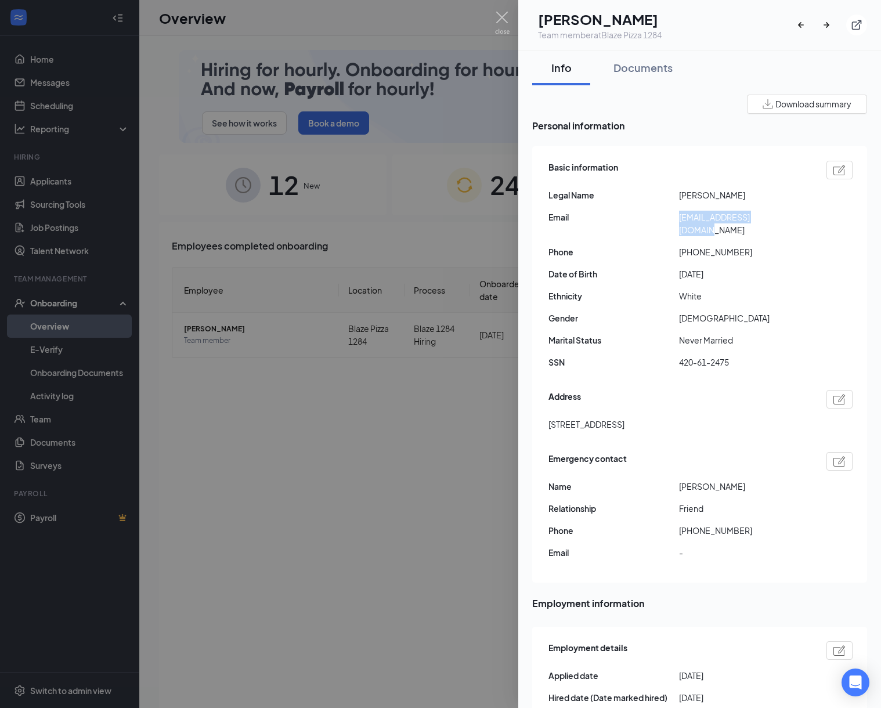
drag, startPoint x: 668, startPoint y: 413, endPoint x: 629, endPoint y: 413, distance: 38.9
click at [625, 418] on span "[STREET_ADDRESS]" at bounding box center [587, 424] width 76 height 13
drag, startPoint x: 627, startPoint y: 412, endPoint x: 669, endPoint y: 409, distance: 41.9
click at [625, 418] on span "[STREET_ADDRESS]" at bounding box center [587, 424] width 76 height 13
click at [377, 218] on div at bounding box center [440, 354] width 881 height 708
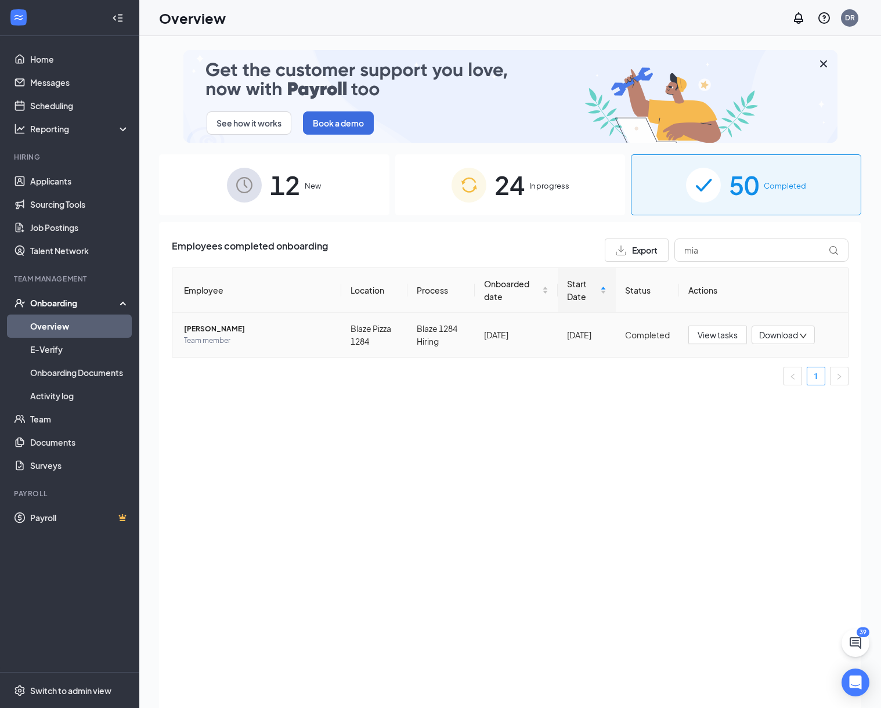
click at [213, 323] on span "[PERSON_NAME]" at bounding box center [258, 329] width 148 height 12
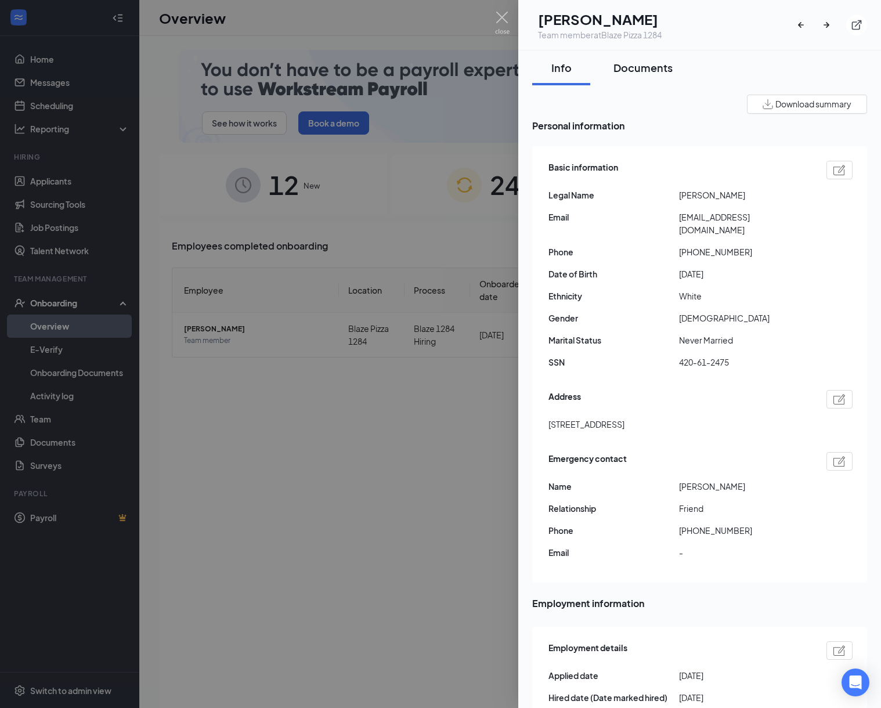
click at [640, 65] on div "Documents" at bounding box center [643, 67] width 59 height 15
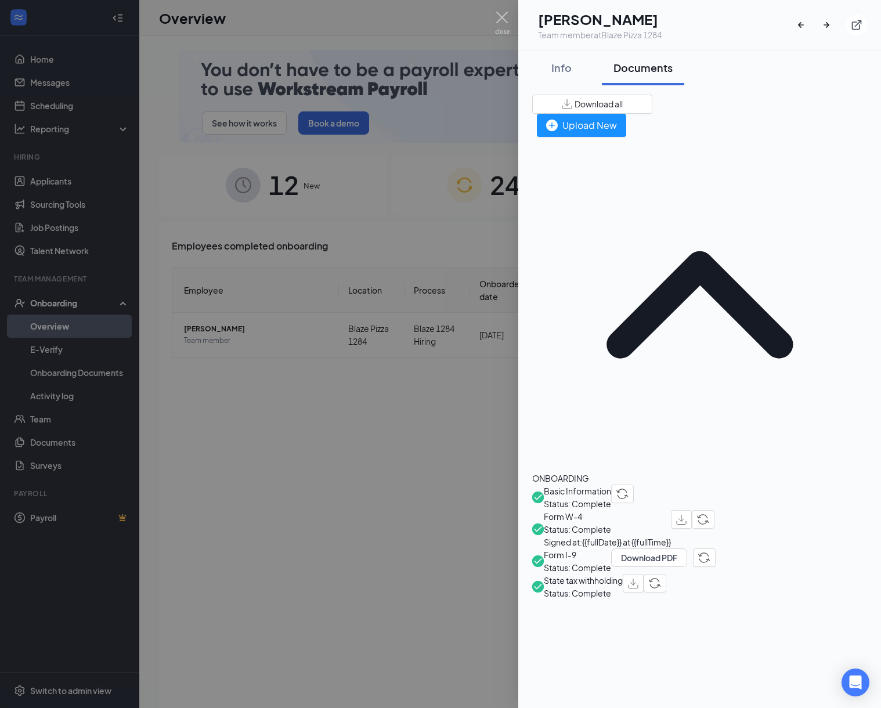
click at [609, 510] on span "Form W-4" at bounding box center [607, 516] width 127 height 13
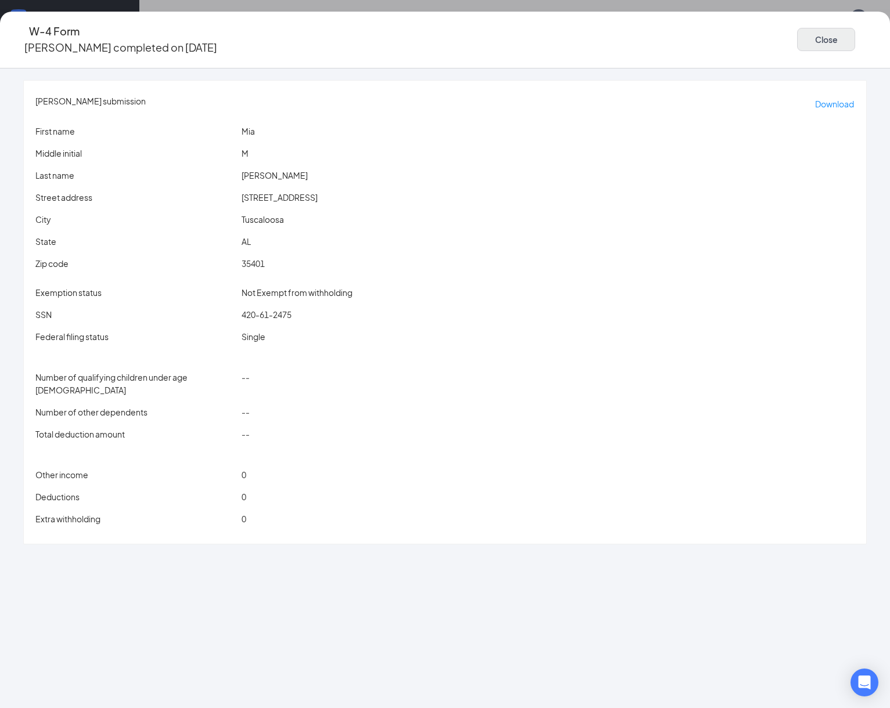
click at [797, 34] on button "Close" at bounding box center [826, 39] width 58 height 23
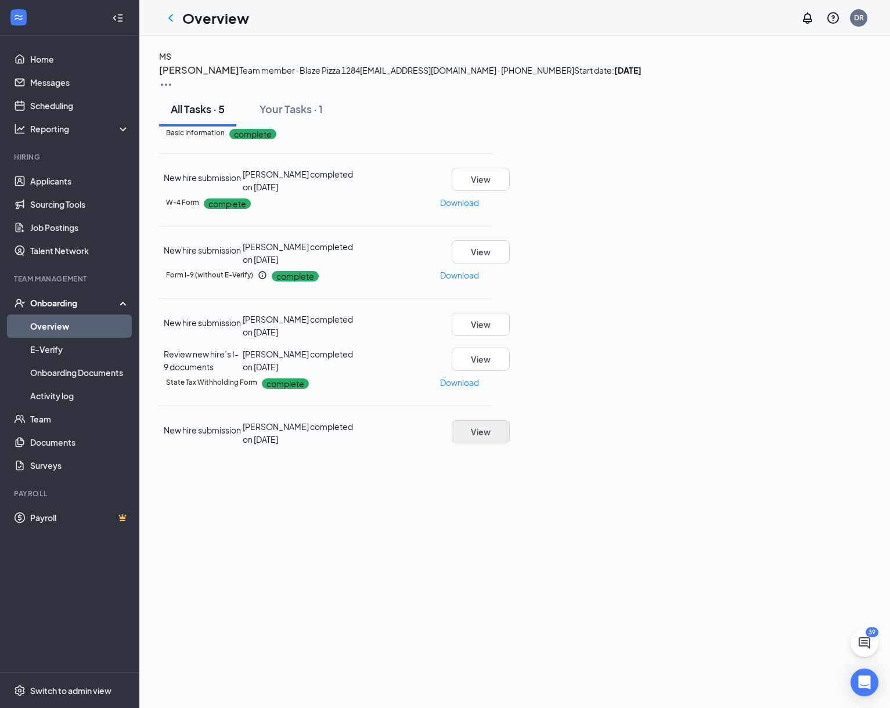
click at [510, 444] on button "View" at bounding box center [481, 431] width 58 height 23
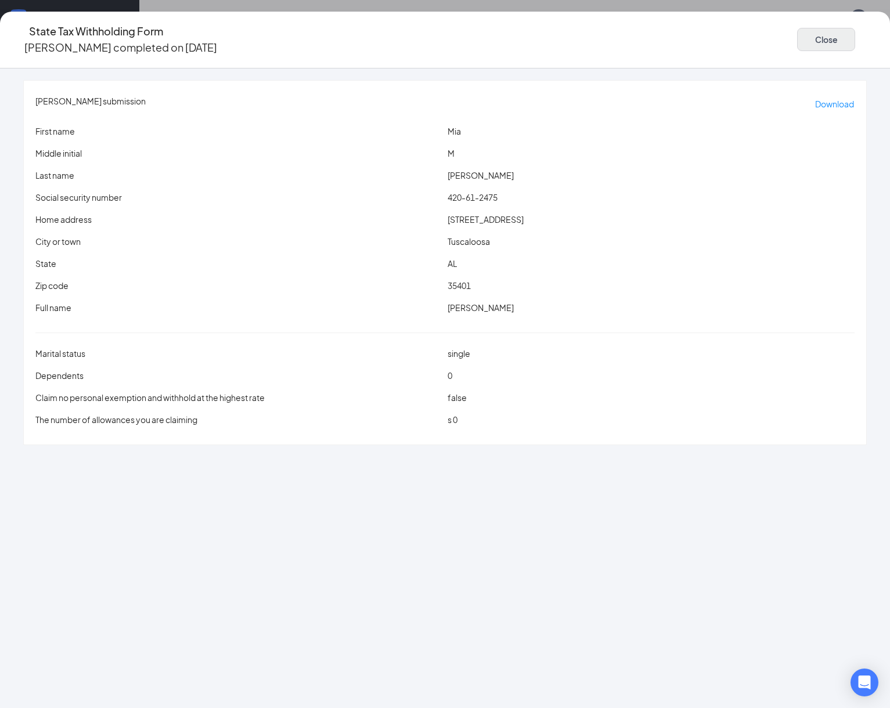
click at [797, 41] on button "Close" at bounding box center [826, 39] width 58 height 23
